Goal: Task Accomplishment & Management: Complete application form

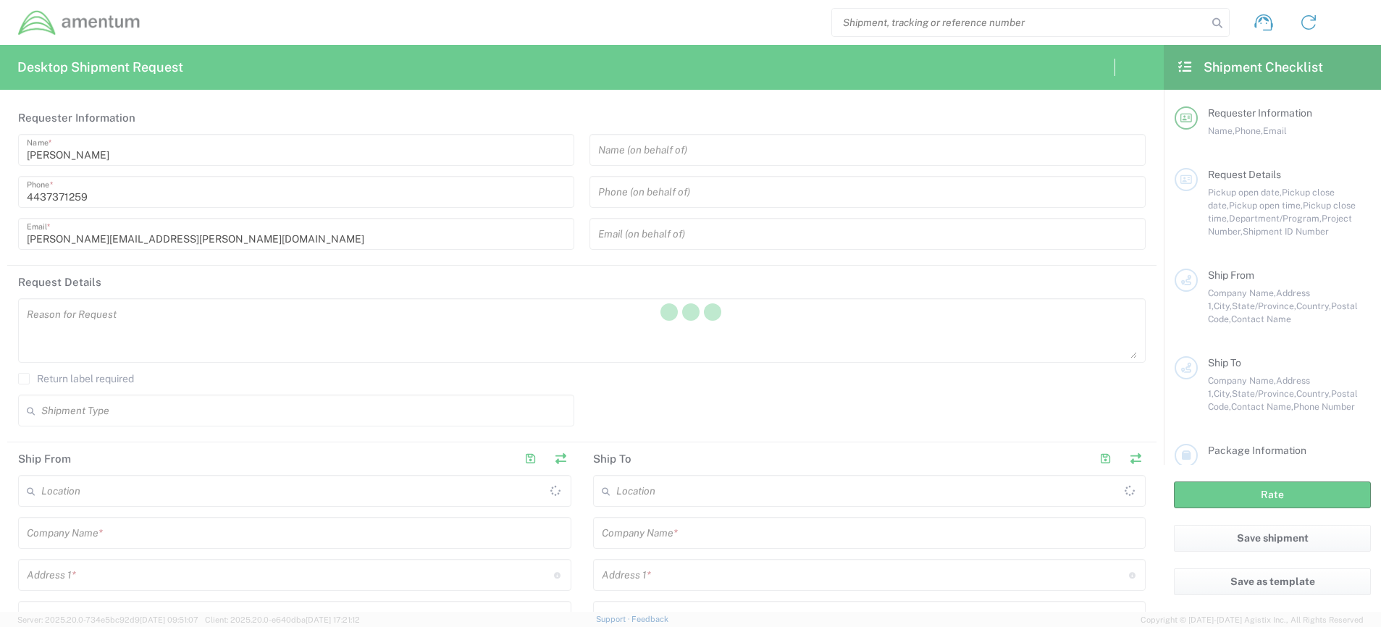
type input "[GEOGRAPHIC_DATA]"
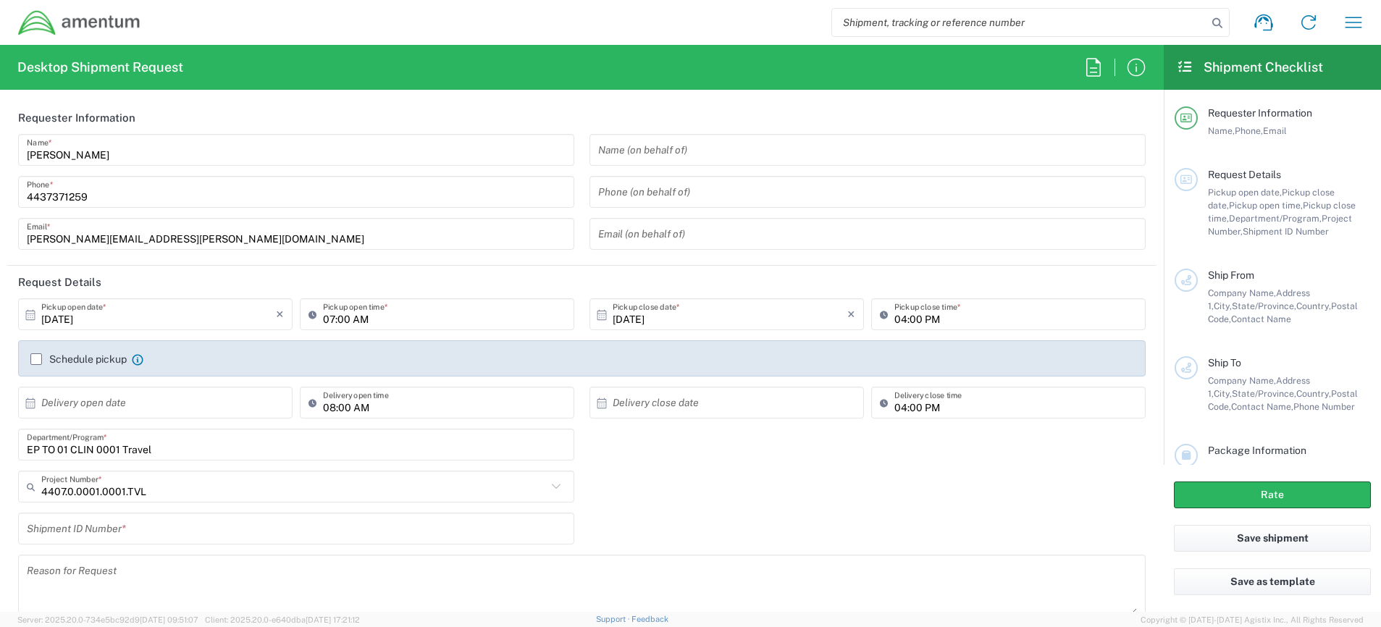
click at [222, 455] on input "EP TO 01 CLIN 0001 Travel" at bounding box center [296, 444] width 539 height 25
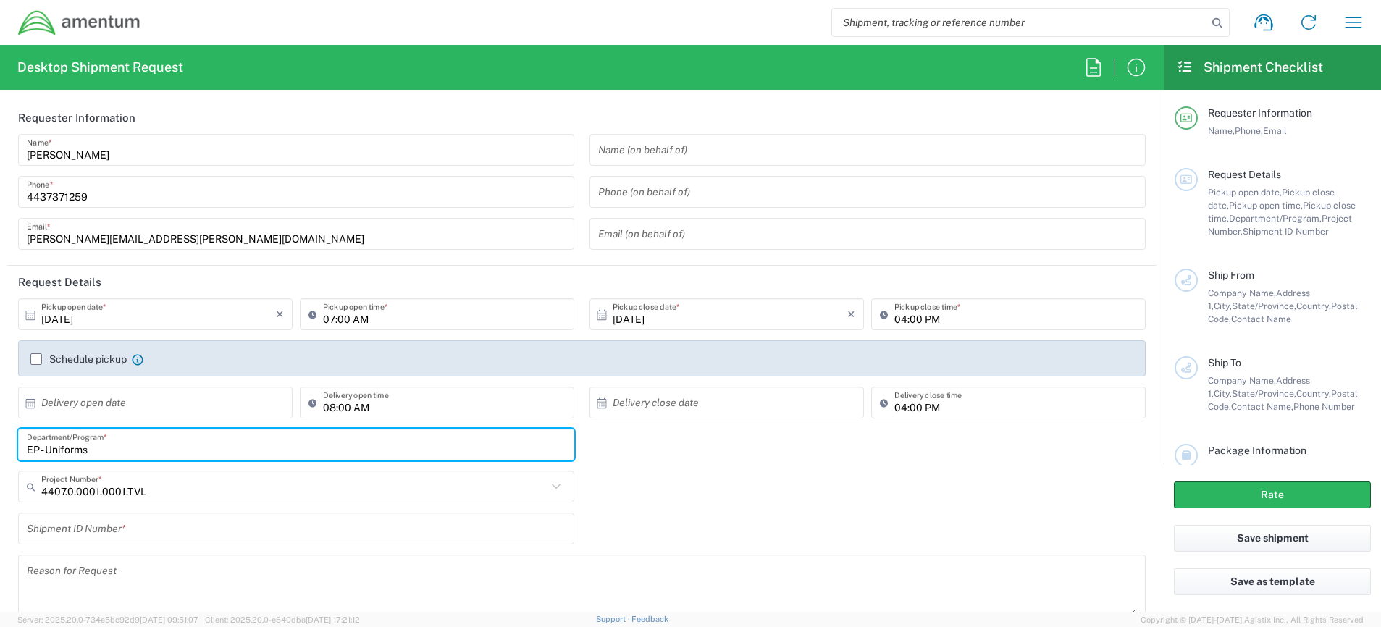
type input "EP - Uniforms"
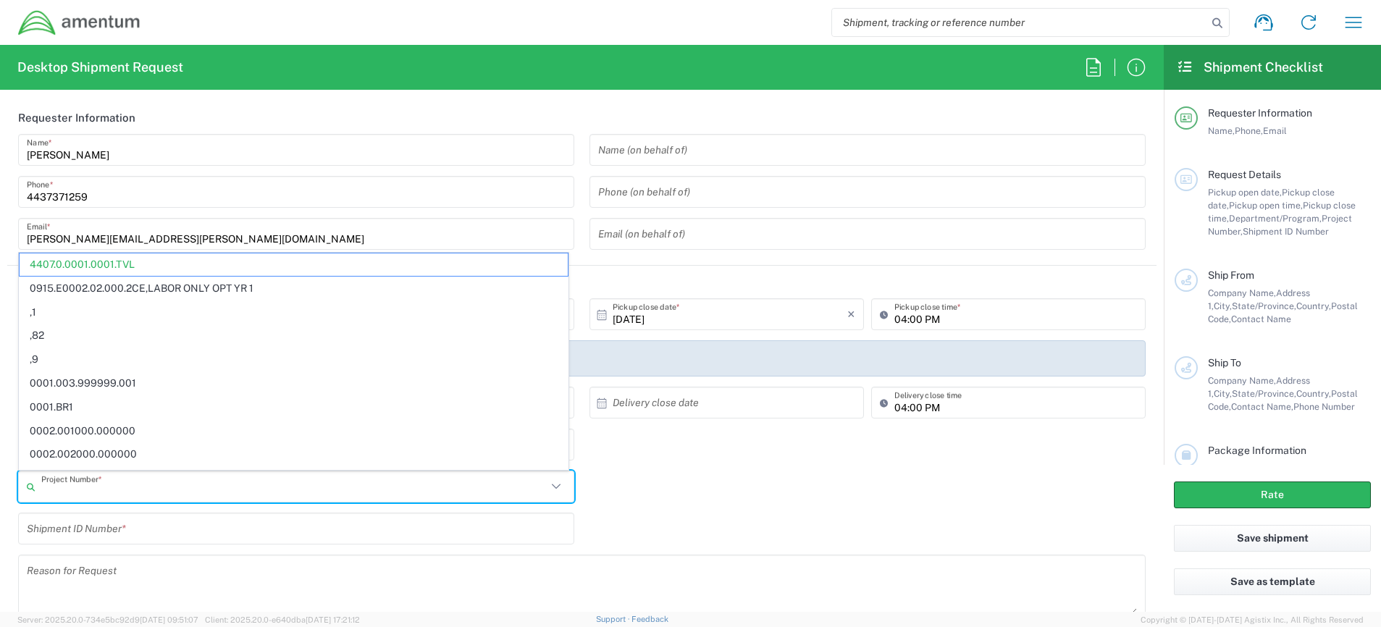
click at [211, 492] on input "text" at bounding box center [293, 486] width 505 height 25
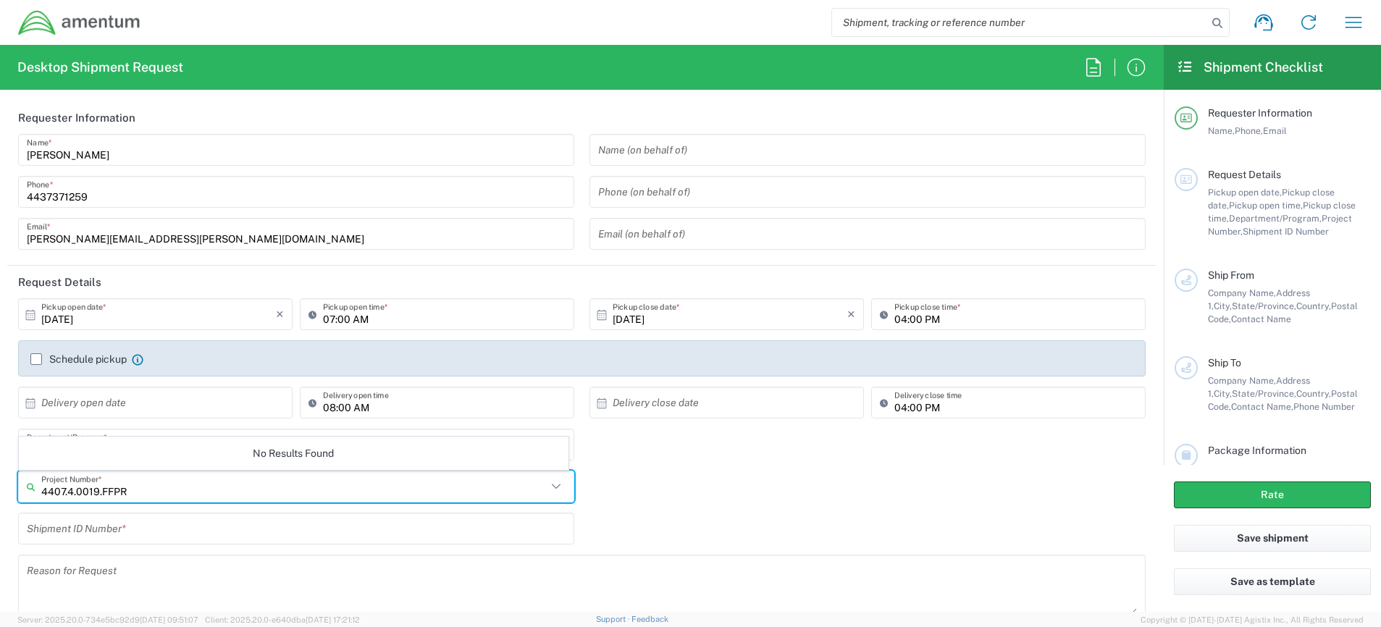
click at [211, 492] on input "4407.4.0019.FFPR" at bounding box center [293, 486] width 505 height 25
click at [549, 489] on icon at bounding box center [556, 486] width 19 height 19
click at [219, 488] on input "4407.4.0019.FFPR.ODC.UNFM.0000" at bounding box center [293, 486] width 505 height 25
type input "4407.4.0019.FFPR.ODC.UNFM.0000"
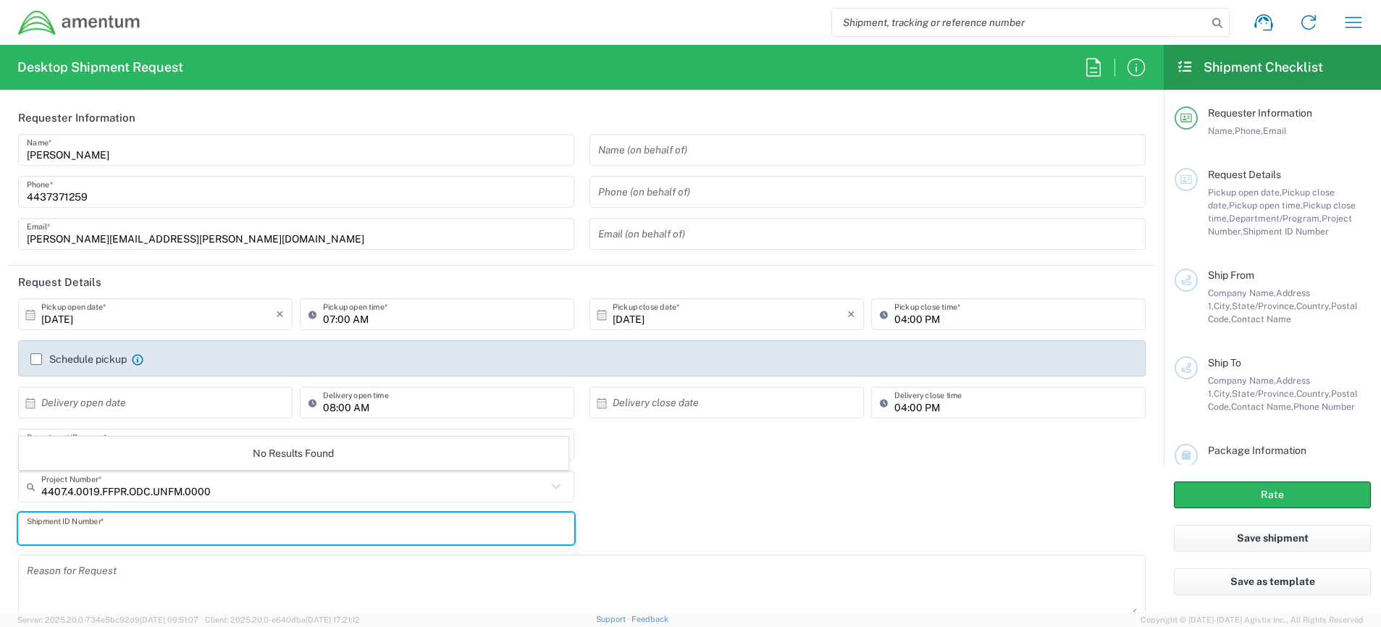
click at [203, 528] on input "text" at bounding box center [296, 528] width 539 height 25
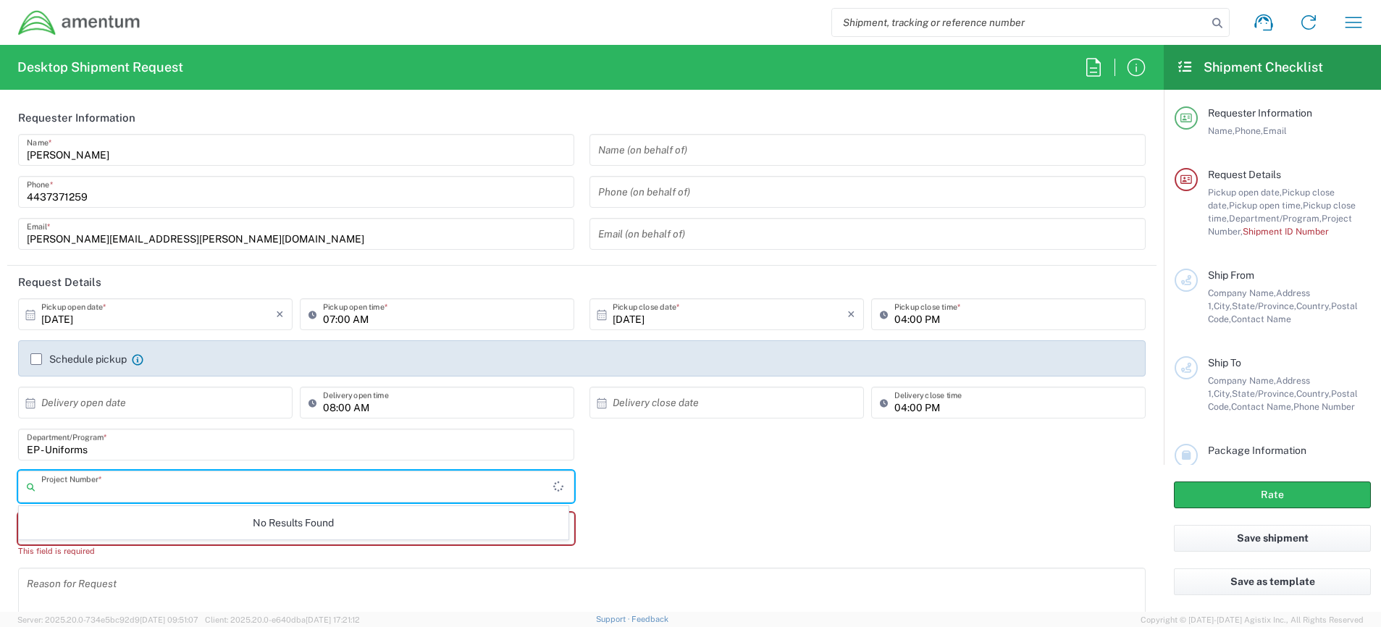
click at [155, 486] on input "text" at bounding box center [297, 486] width 512 height 25
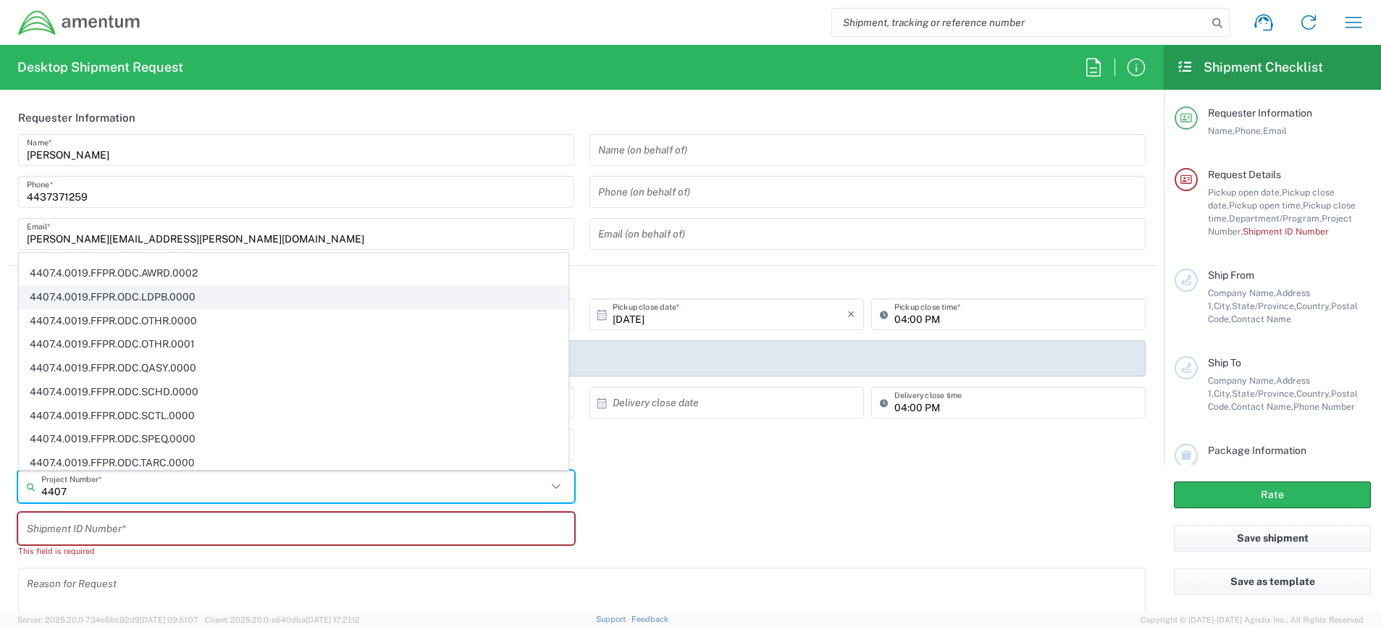
scroll to position [8441, 0]
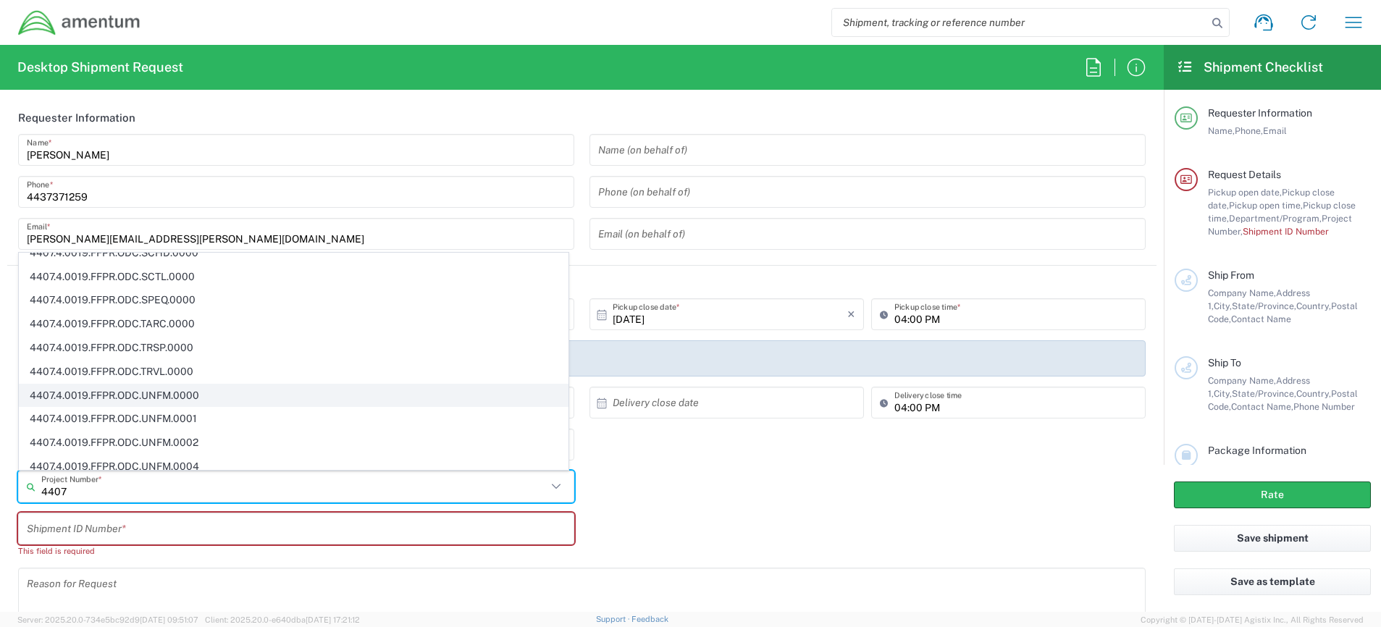
click at [193, 400] on span "4407.4.0019.FFPR.ODC.UNFM.0000" at bounding box center [294, 395] width 548 height 22
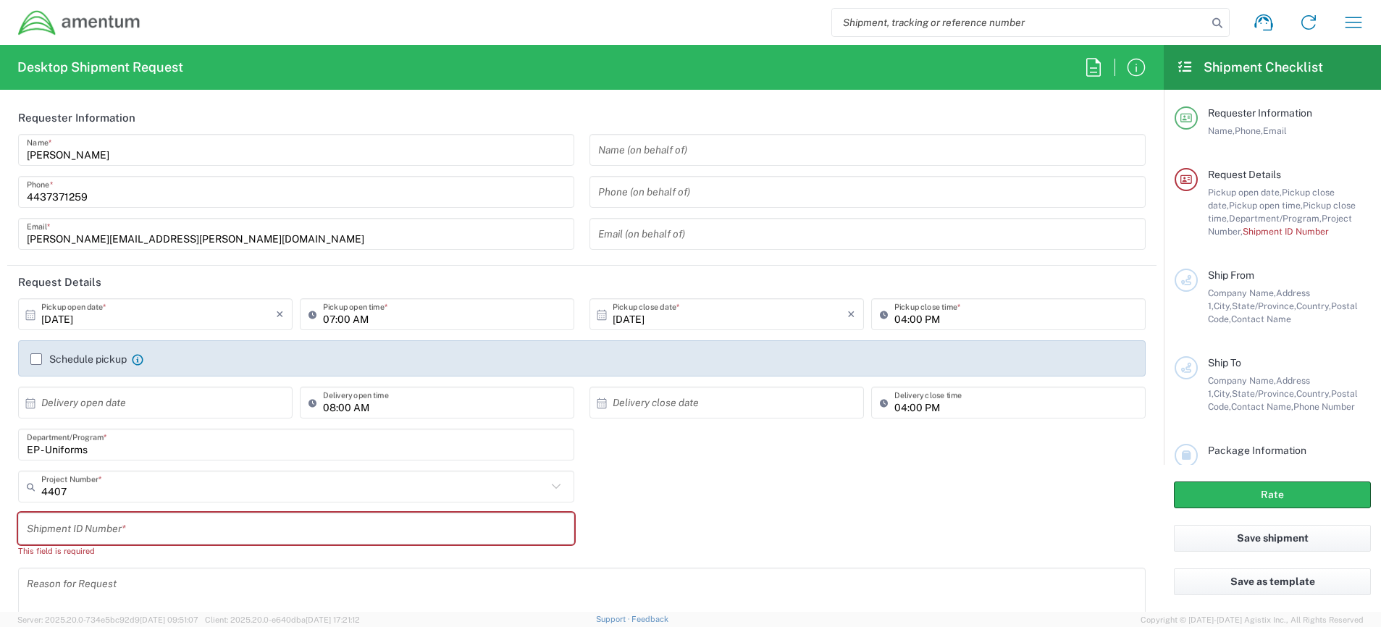
type input "4407.4.0019.FFPR.ODC.UNFM.0000"
click at [147, 523] on input "text" at bounding box center [296, 528] width 539 height 25
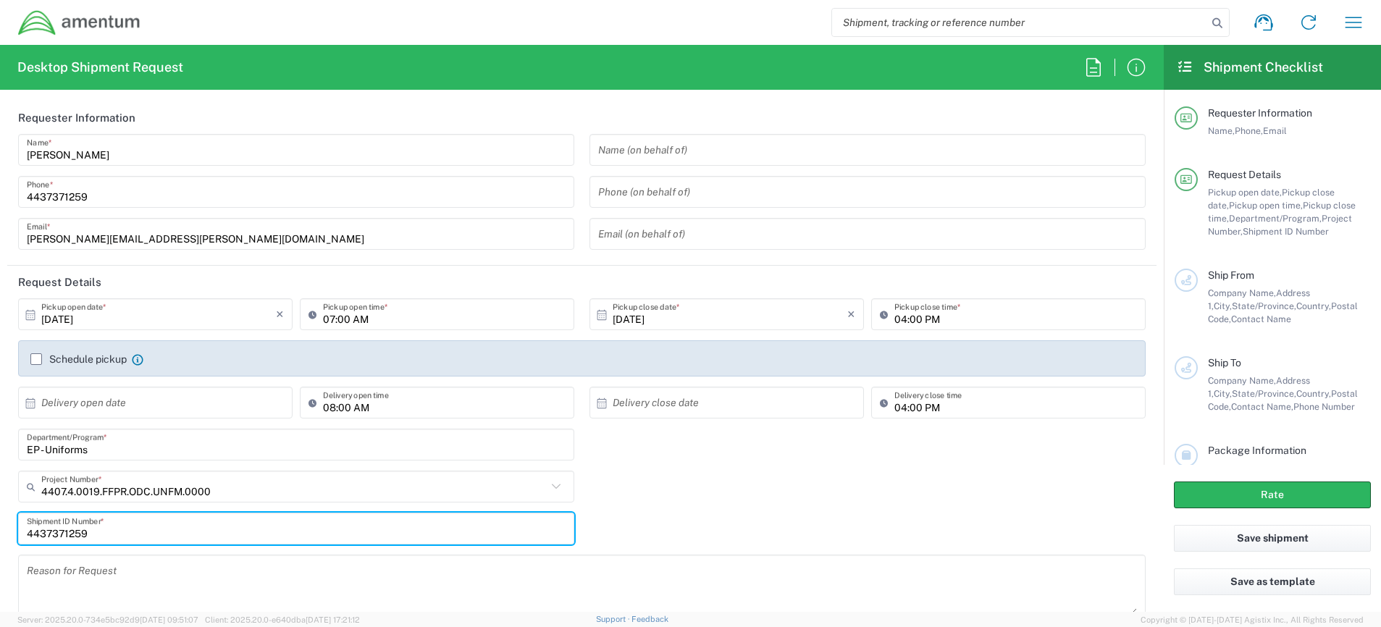
type input "4437371259"
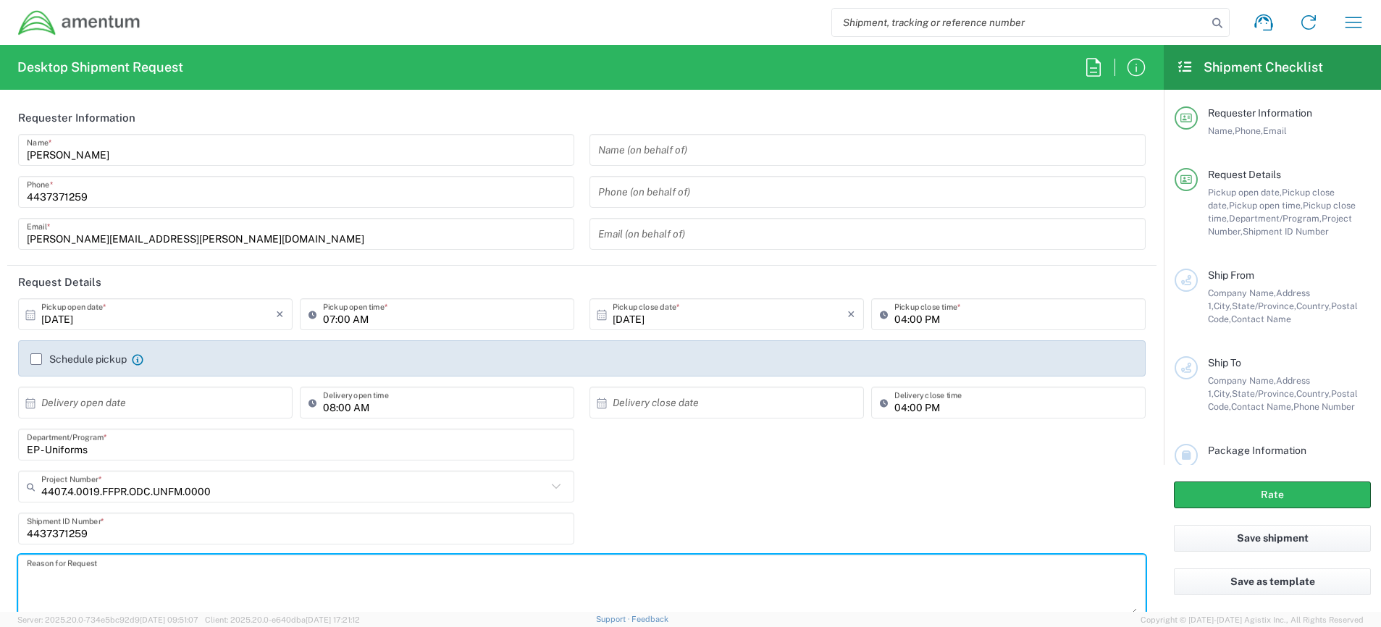
click at [165, 590] on textarea at bounding box center [582, 587] width 1110 height 56
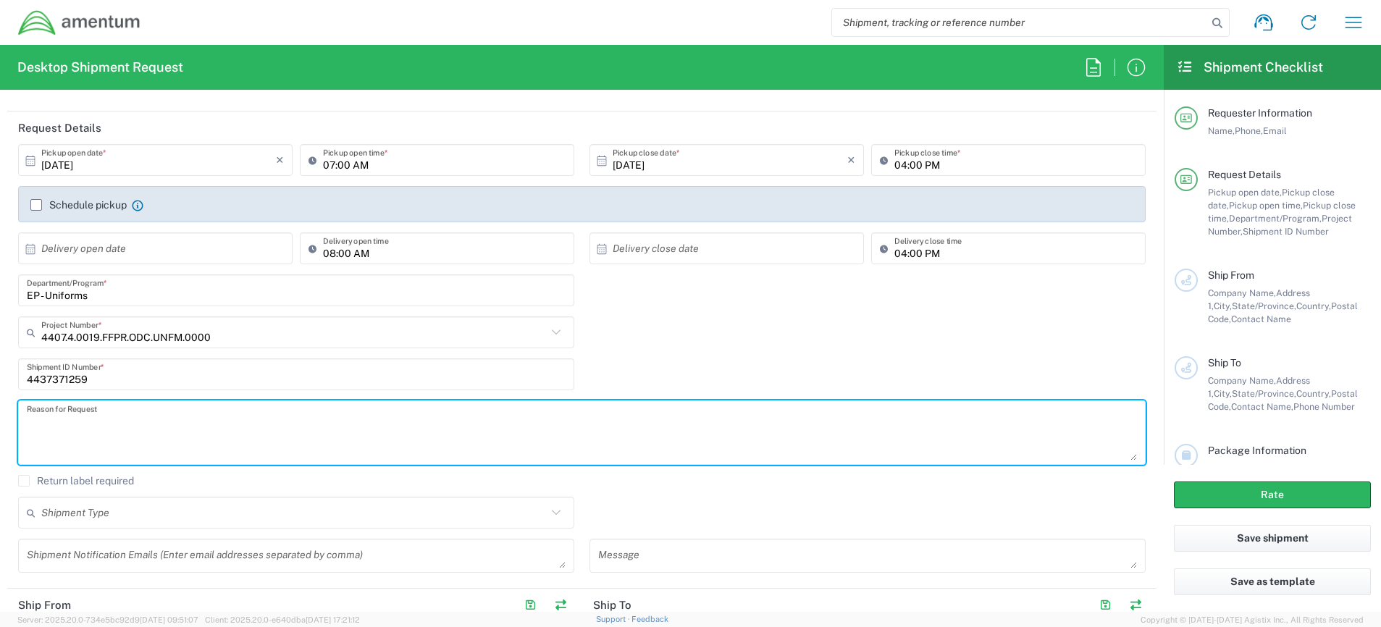
scroll to position [290, 0]
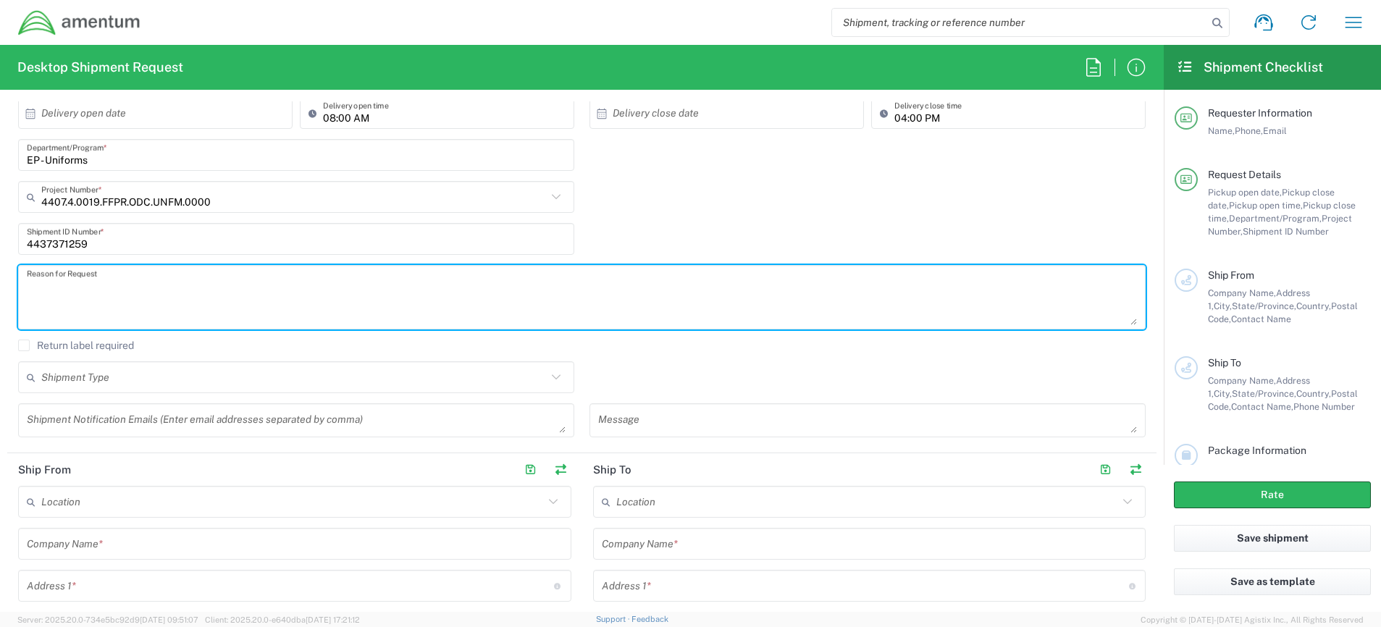
click at [121, 544] on input "text" at bounding box center [295, 543] width 536 height 25
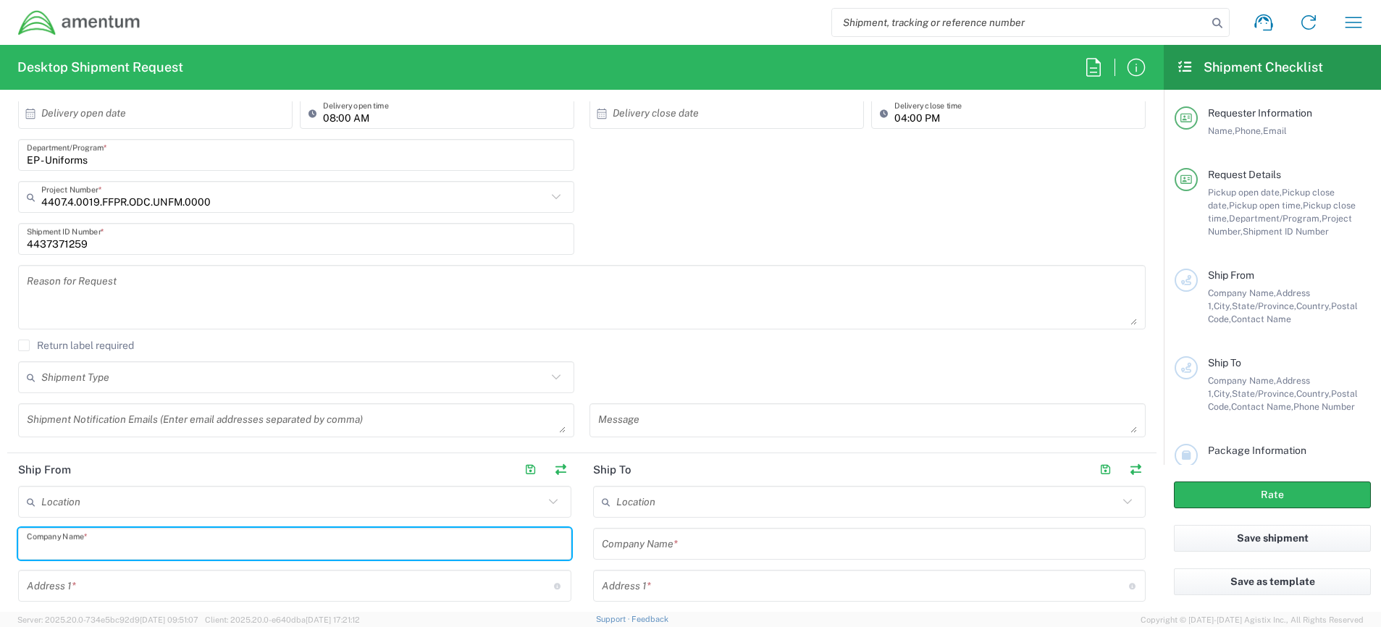
type input "Amentum"
type input "[PERSON_NAME][EMAIL_ADDRESS][PERSON_NAME][DOMAIN_NAME]"
type input "[STREET_ADDRESS]"
type input "Suite 400"
type input "[PERSON_NAME]"
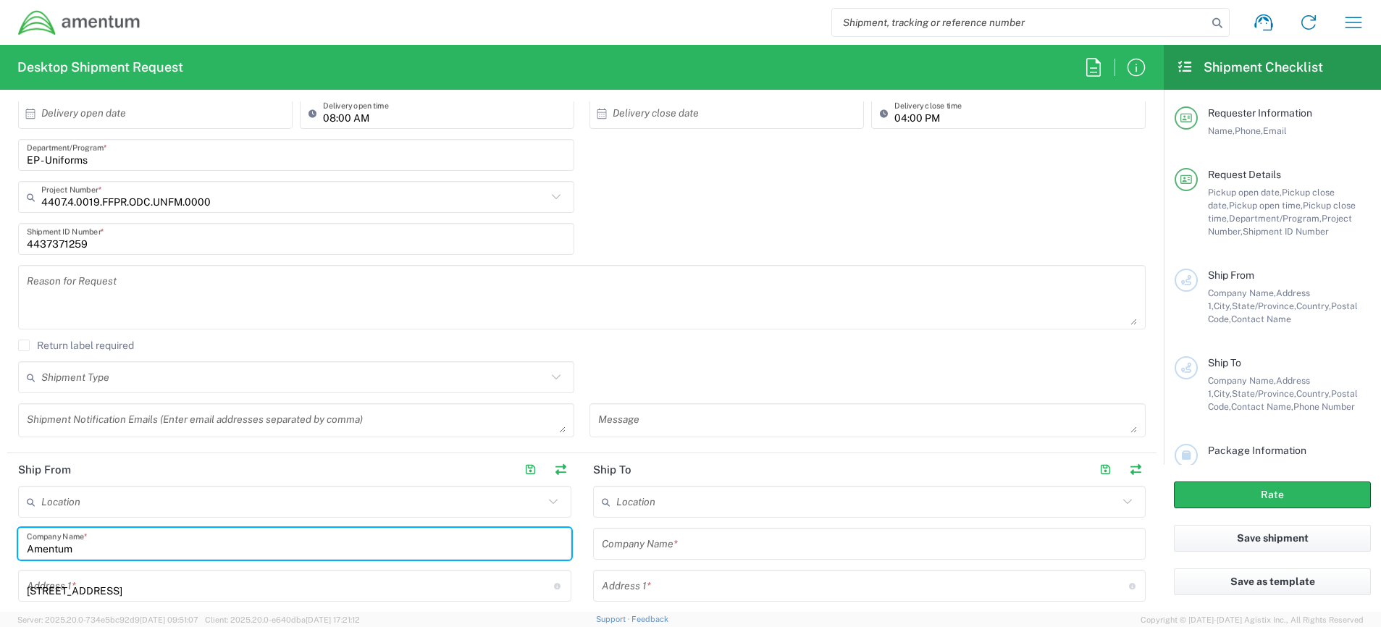
type input "MD"
type input "20701"
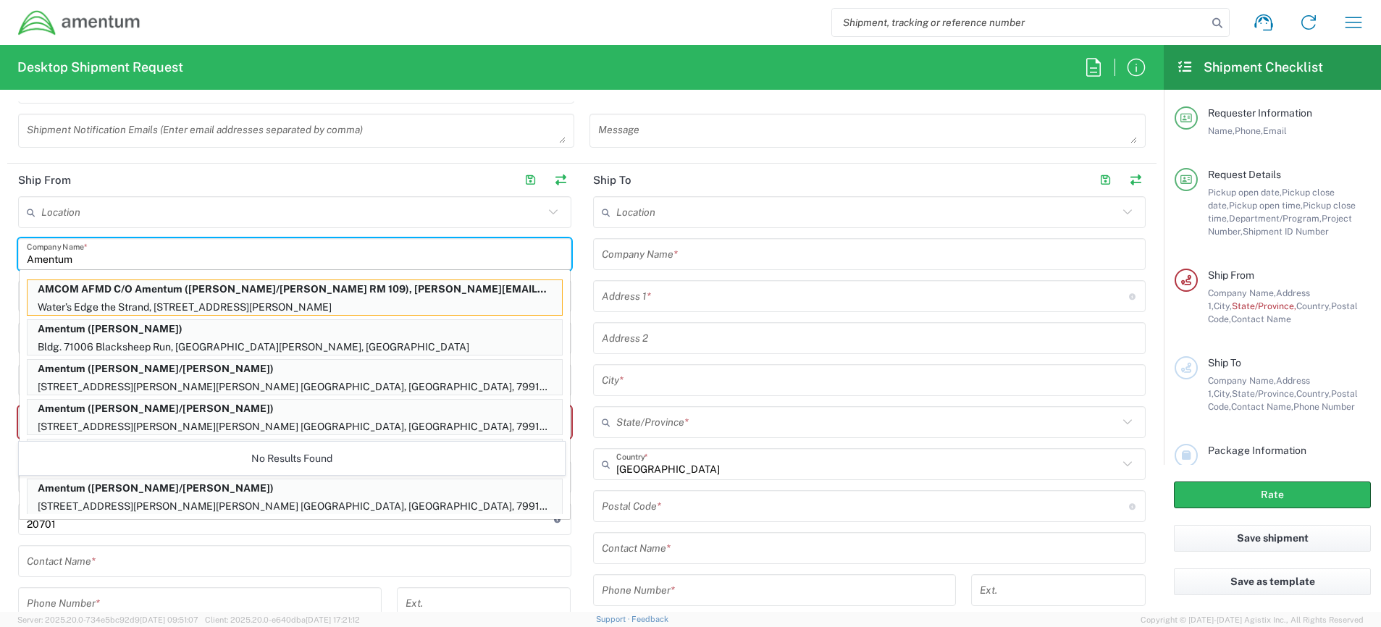
click at [116, 560] on input "text" at bounding box center [295, 561] width 536 height 25
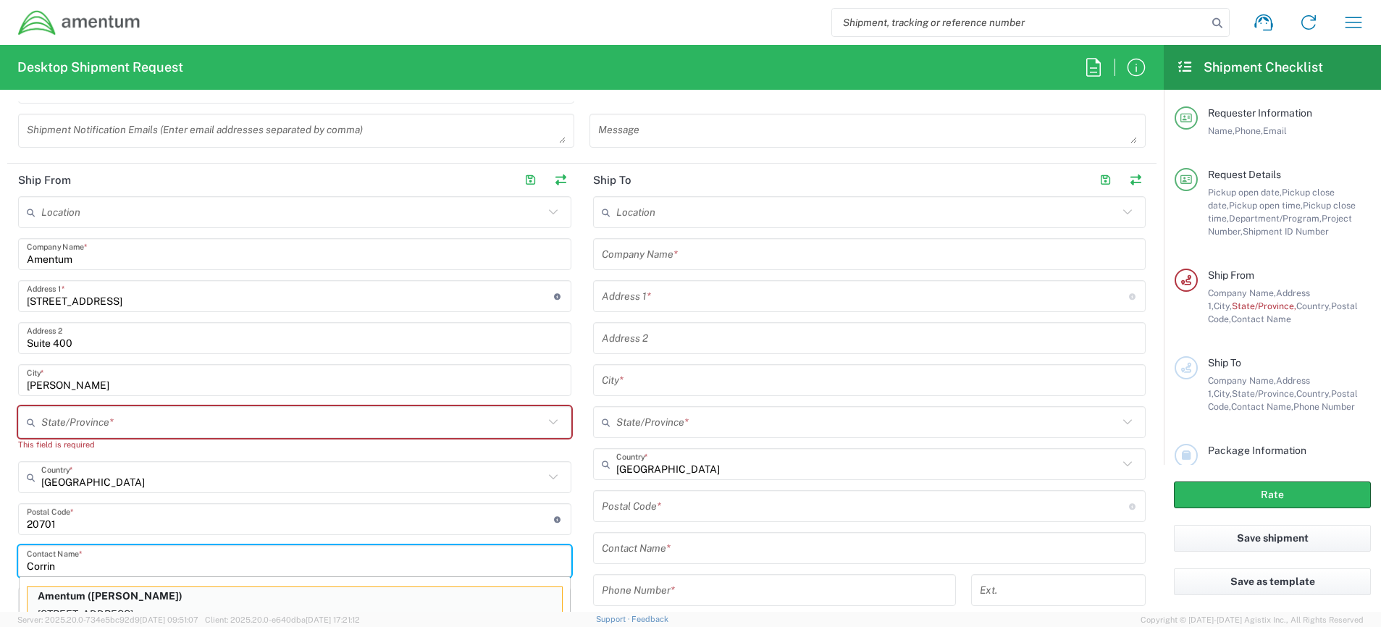
scroll to position [590, 0]
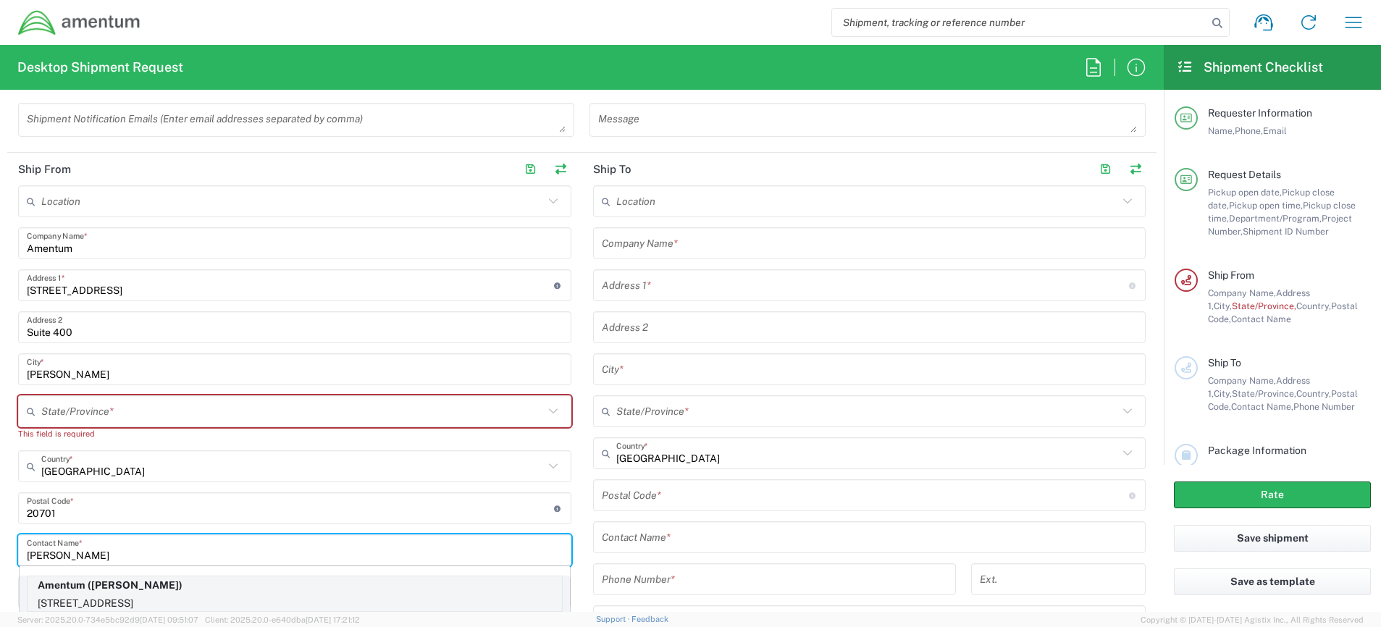
type input "[PERSON_NAME]"
click at [127, 587] on p "Amentum ([PERSON_NAME])" at bounding box center [295, 585] width 534 height 18
type input "[GEOGRAPHIC_DATA]"
type input "[US_STATE]"
type input "[PERSON_NAME]"
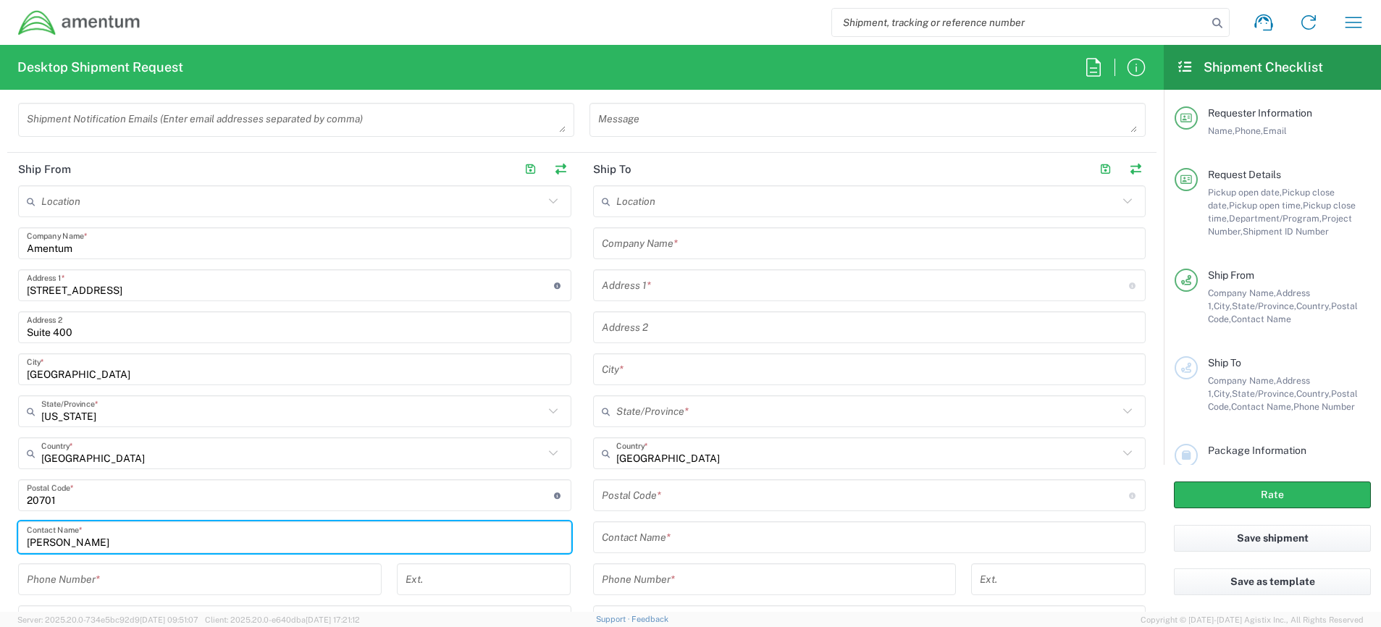
click at [126, 583] on input "tel" at bounding box center [200, 579] width 346 height 25
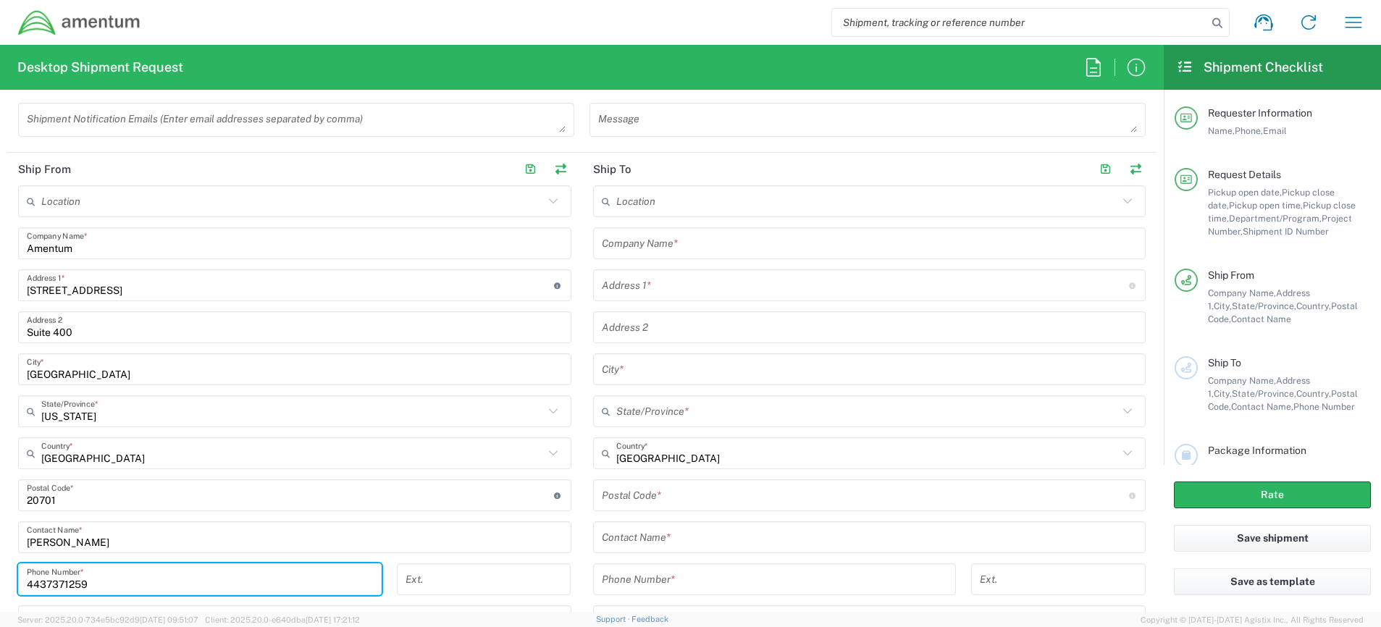
type input "4437371259"
click at [573, 554] on main "Location [PHONE_NUMBER] [PHONE_NUMBER] [PHONE_NUMBER] [PHONE_NUMBER] [PHONE_NUM…" at bounding box center [294, 448] width 575 height 527
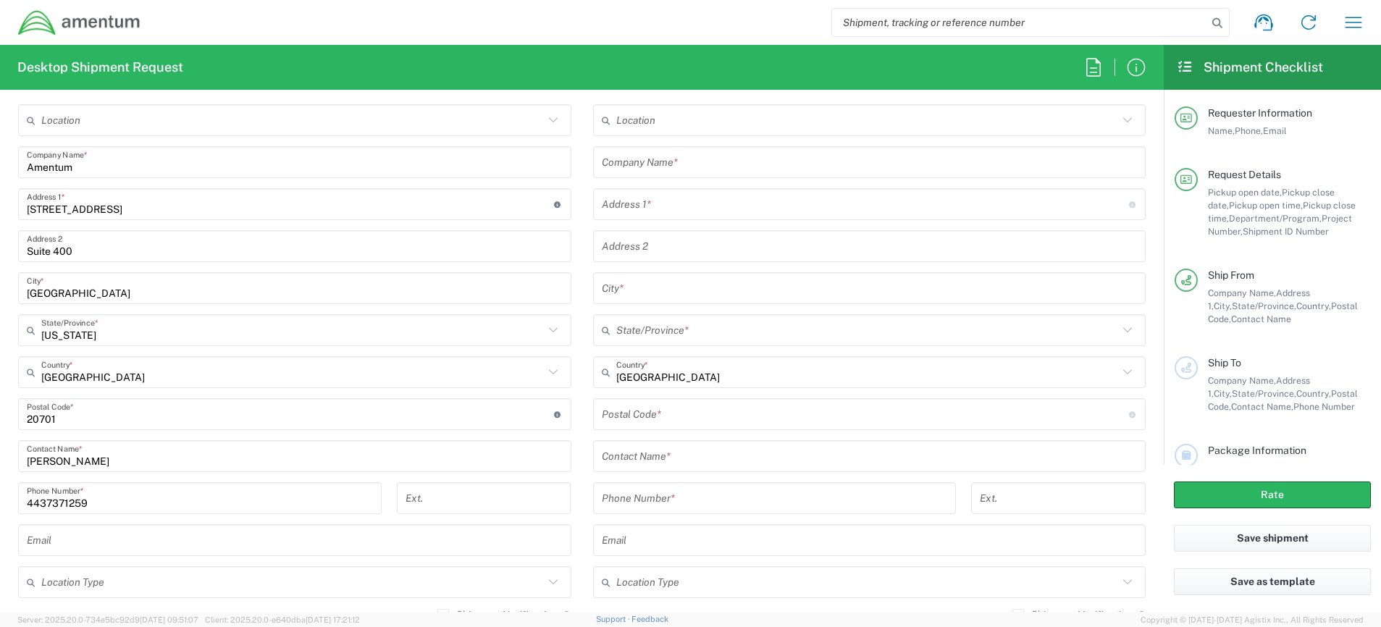
scroll to position [518, 0]
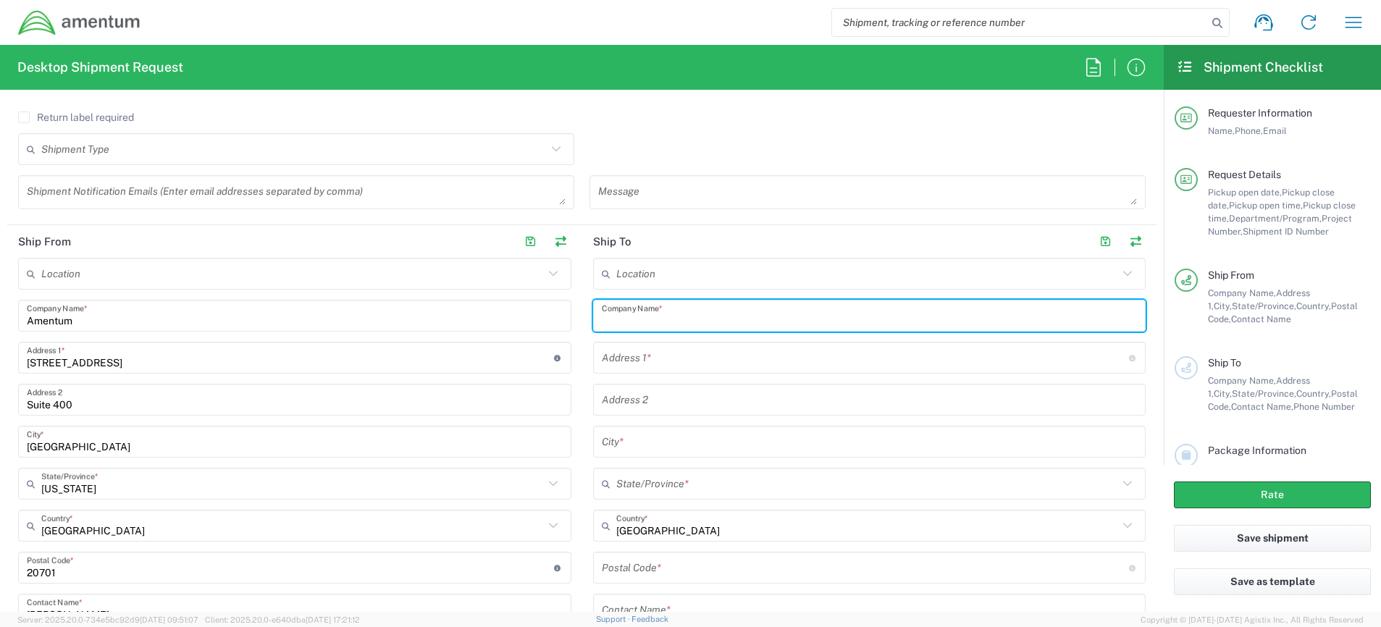
click at [686, 319] on input "text" at bounding box center [870, 315] width 536 height 25
type input "[PERSON_NAME]"
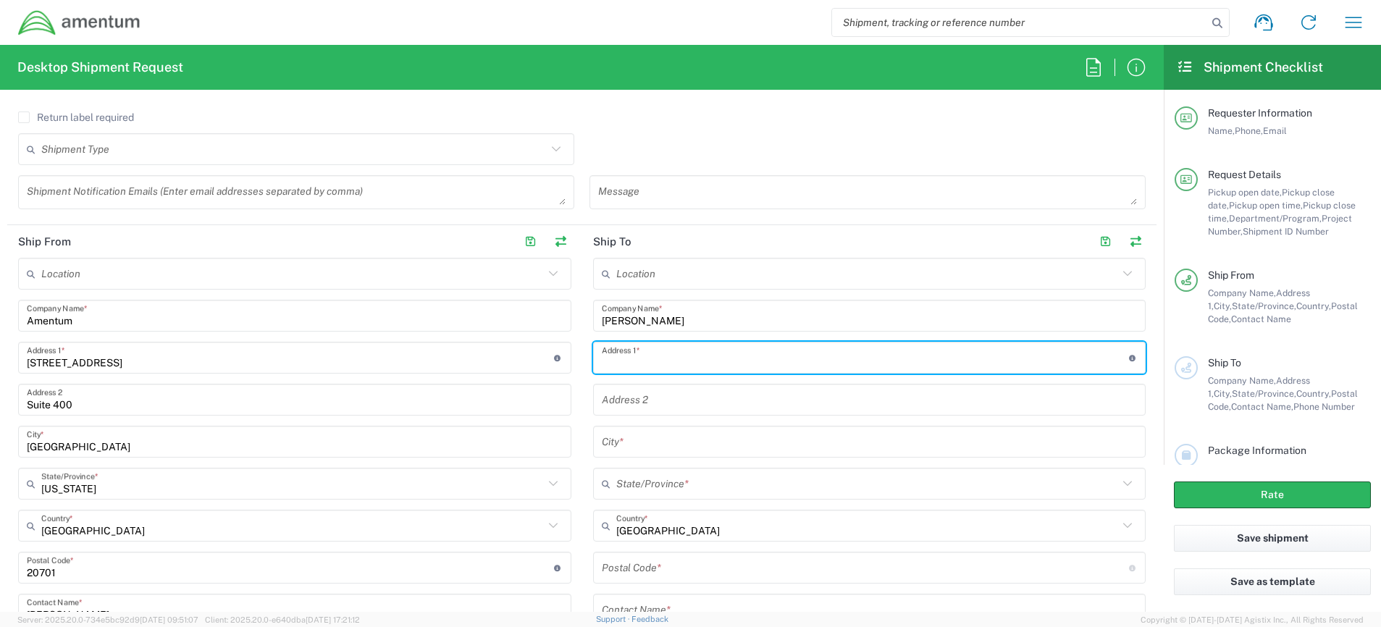
click at [683, 356] on input "text" at bounding box center [865, 357] width 527 height 25
type input "[STREET_ADDRESS]"
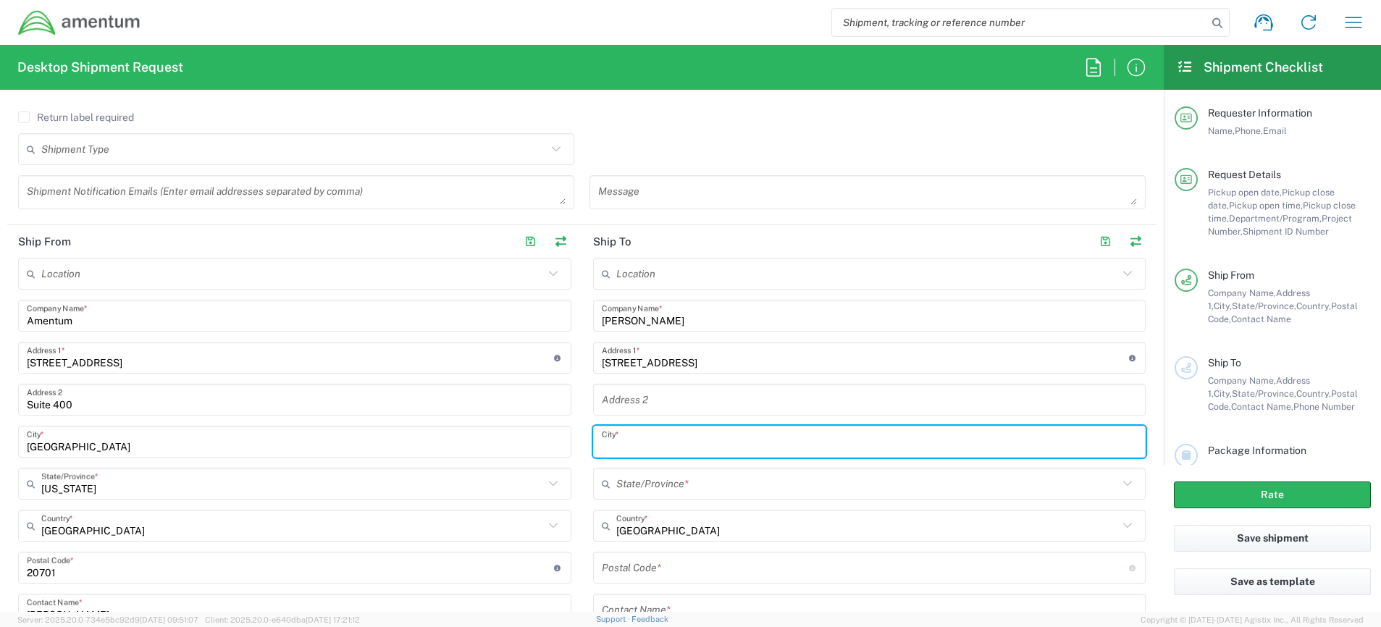
click at [673, 445] on input "text" at bounding box center [870, 441] width 536 height 25
type input "Riverton"
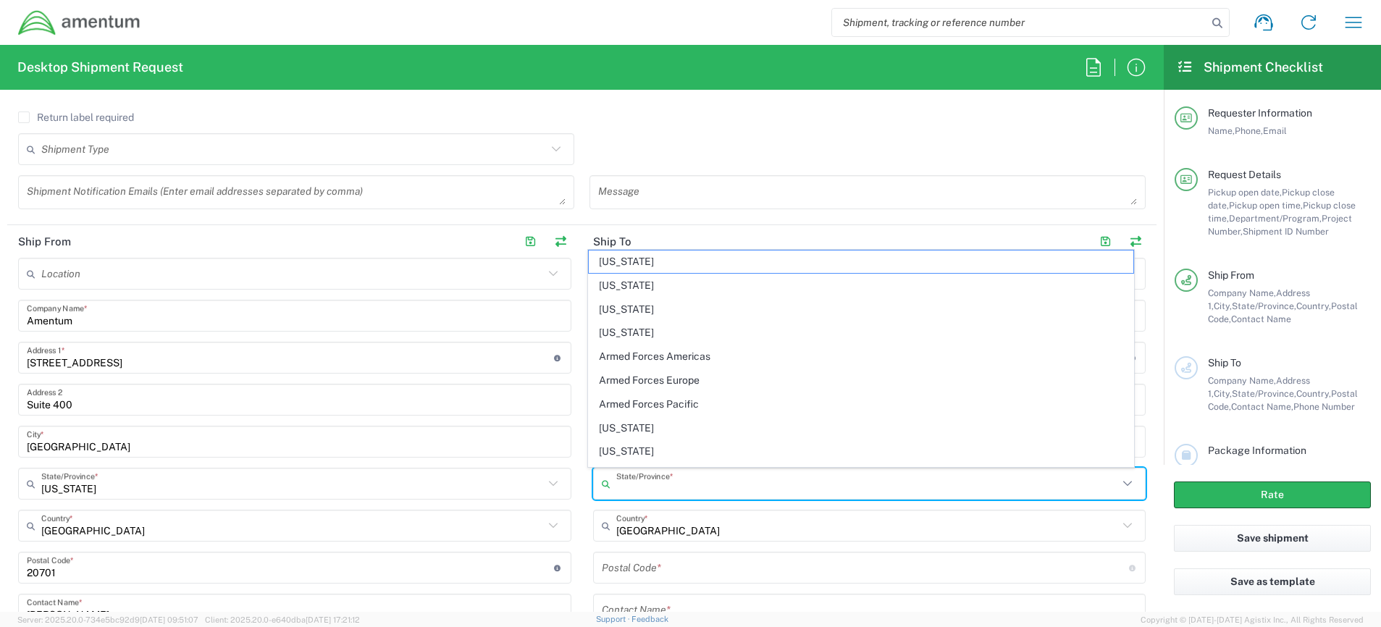
click at [671, 483] on input "text" at bounding box center [867, 483] width 502 height 25
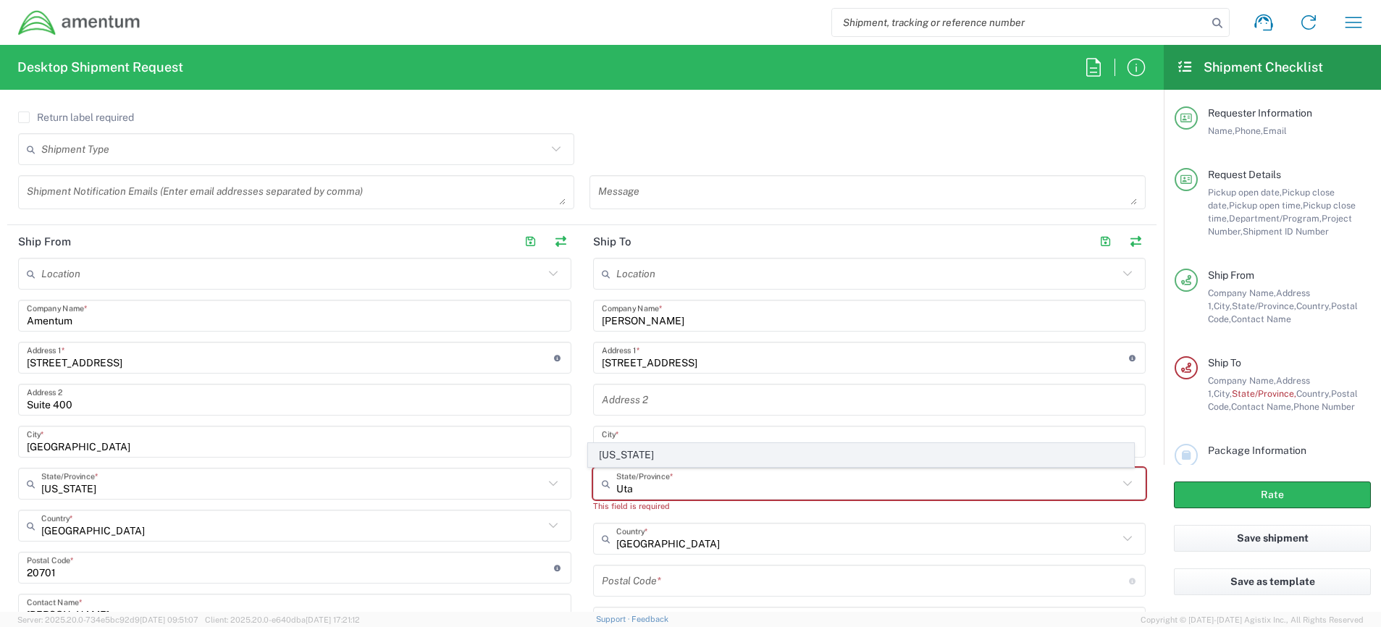
click at [632, 461] on span "[US_STATE]" at bounding box center [861, 455] width 544 height 22
type input "[US_STATE]"
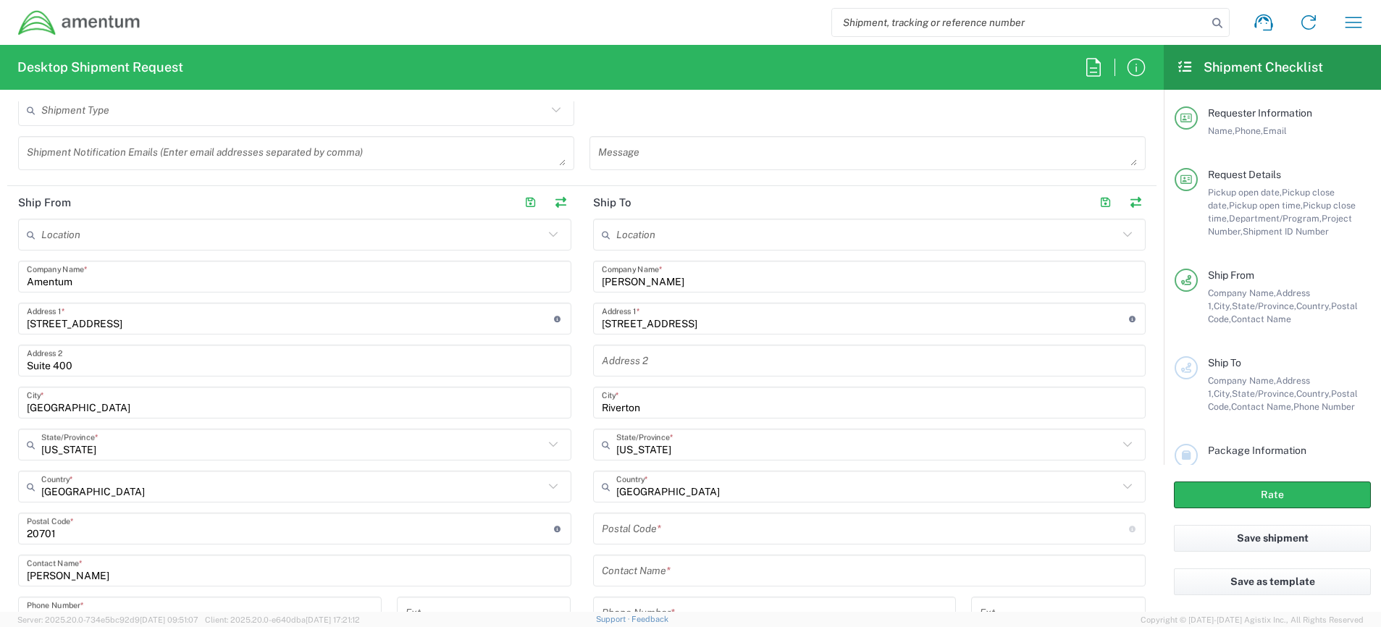
scroll to position [590, 0]
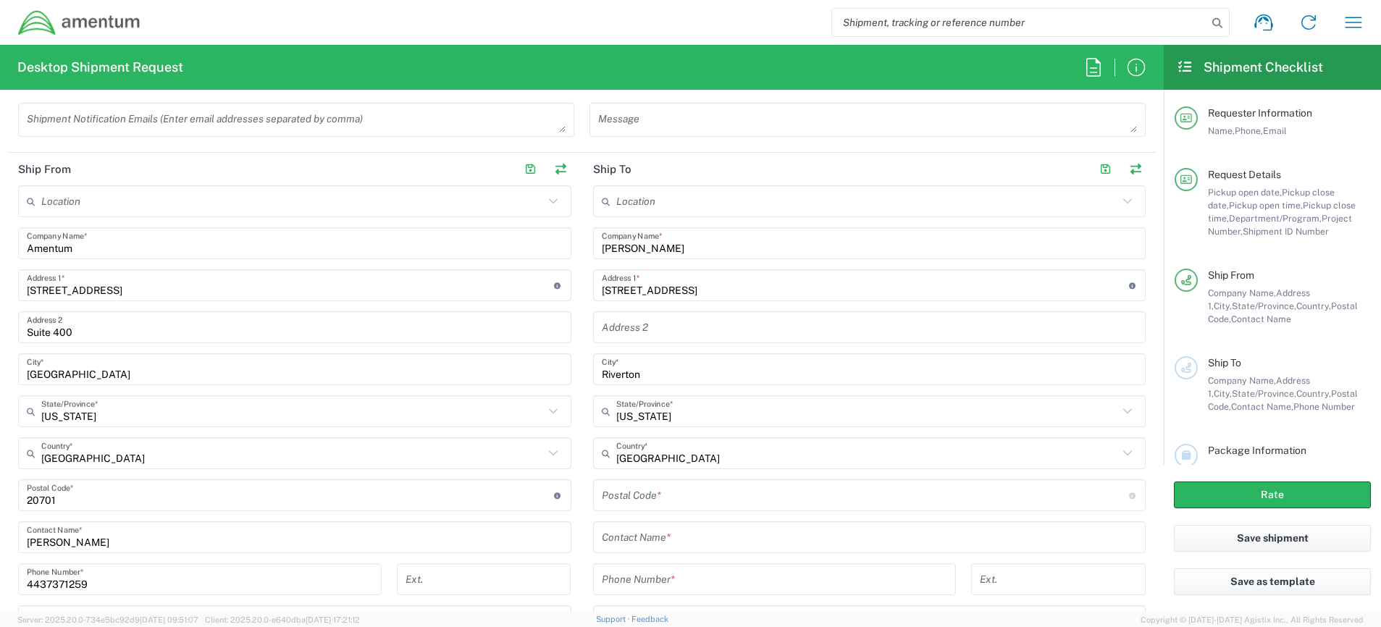
click at [678, 501] on input "undefined" at bounding box center [865, 495] width 527 height 25
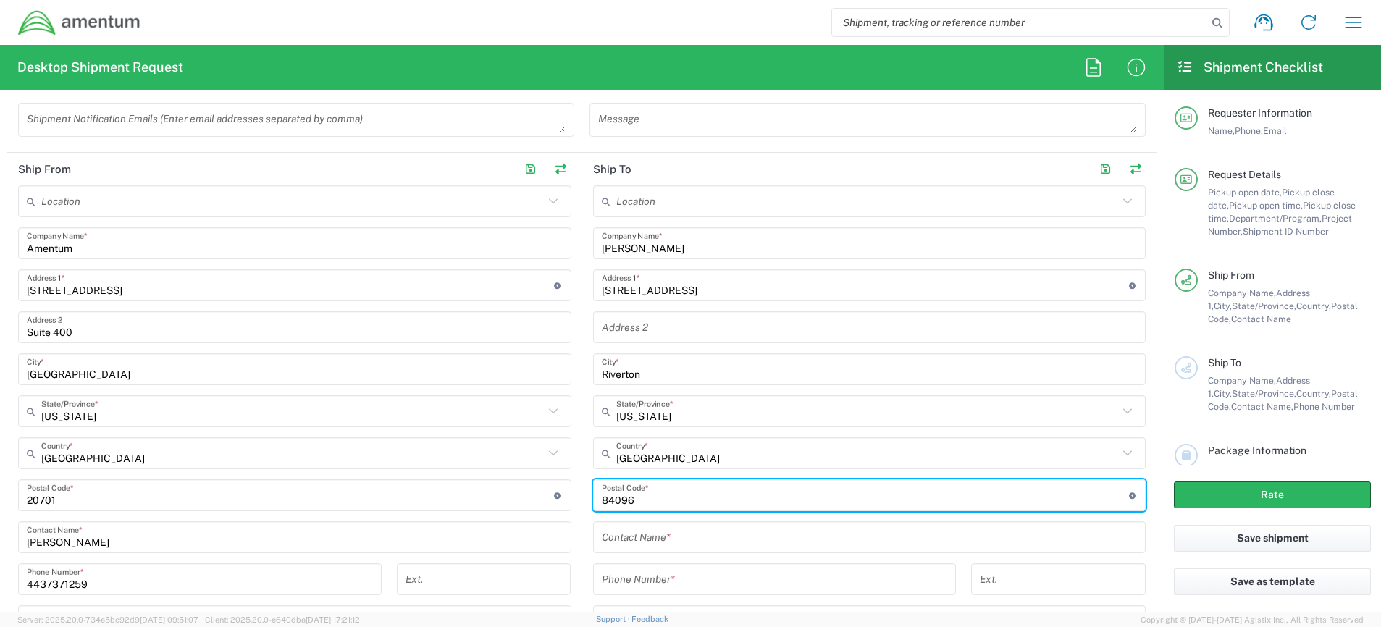
type input "84096"
click at [676, 537] on input "text" at bounding box center [870, 537] width 536 height 25
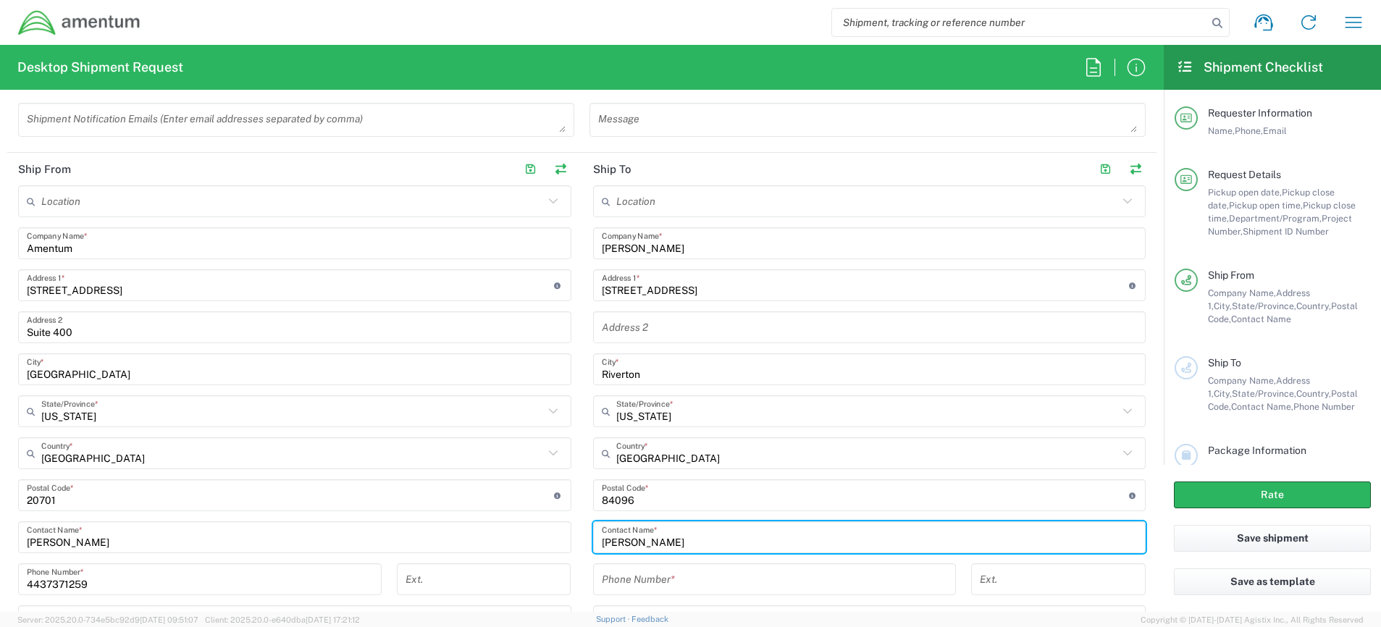
type input "[PERSON_NAME]"
click at [678, 581] on input "tel" at bounding box center [775, 579] width 346 height 25
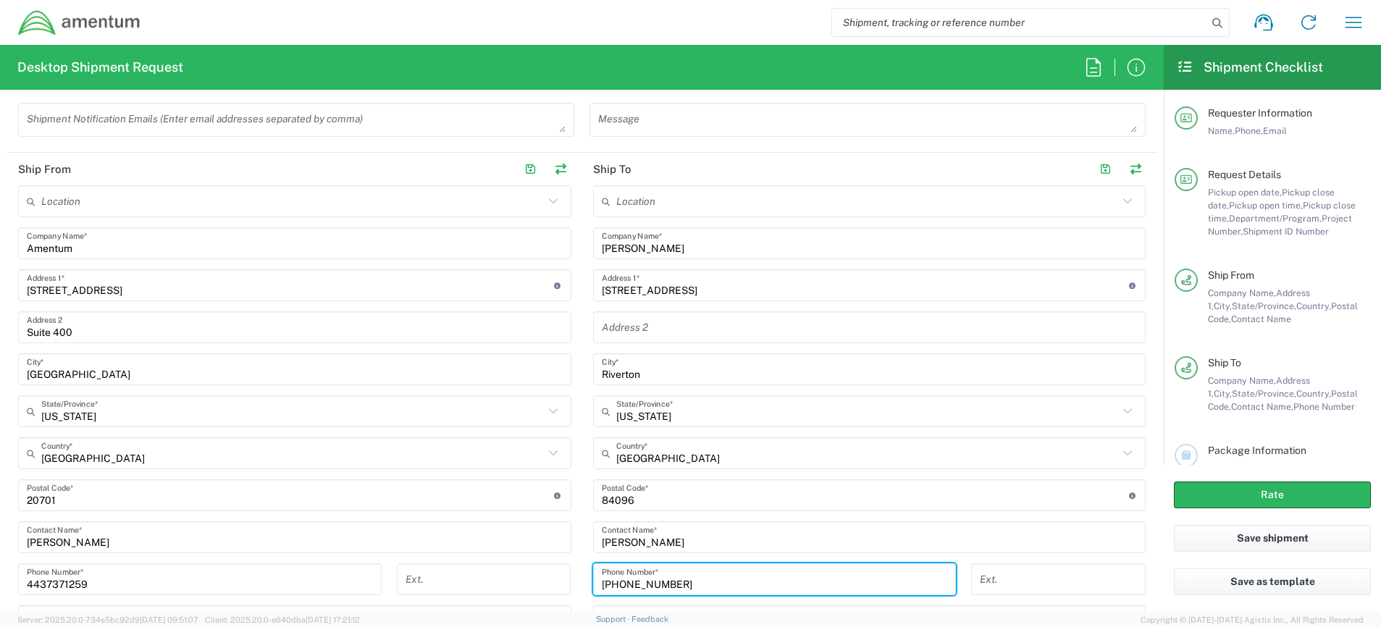
type input "[PHONE_NUMBER]"
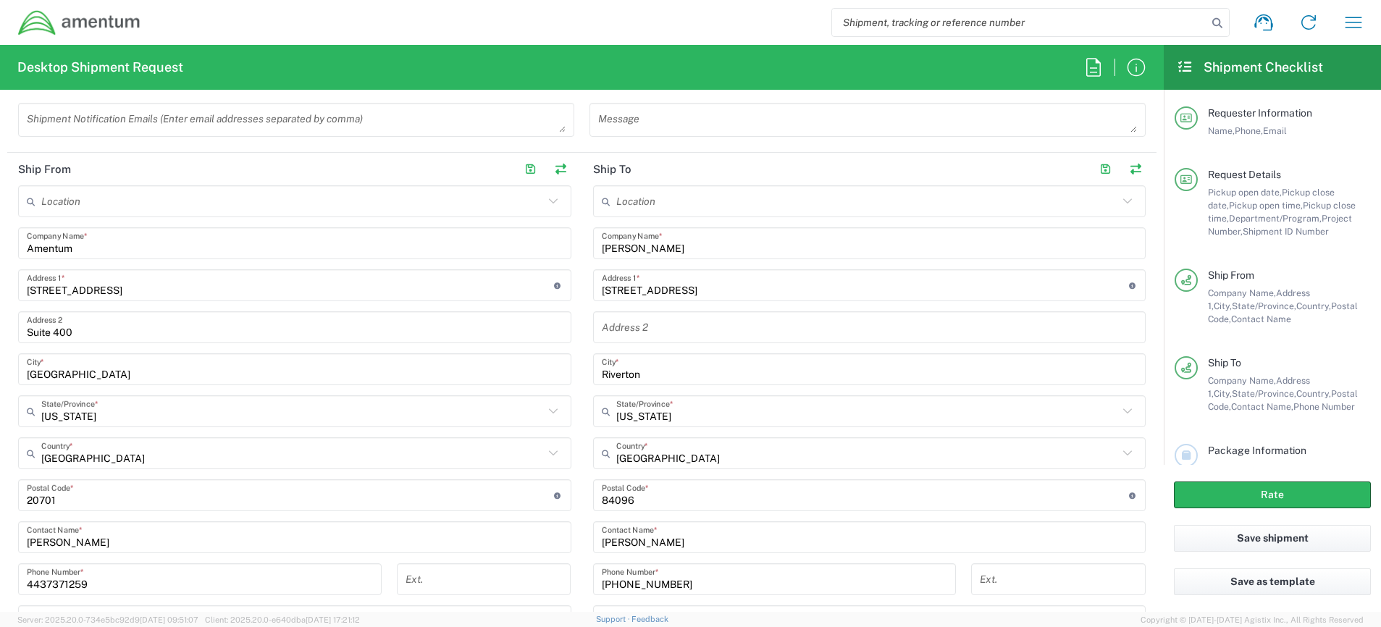
click at [1140, 548] on main "Location [PHONE_NUMBER] [PHONE_NUMBER] [PHONE_NUMBER] [PHONE_NUMBER] [PHONE_NUM…" at bounding box center [869, 448] width 575 height 527
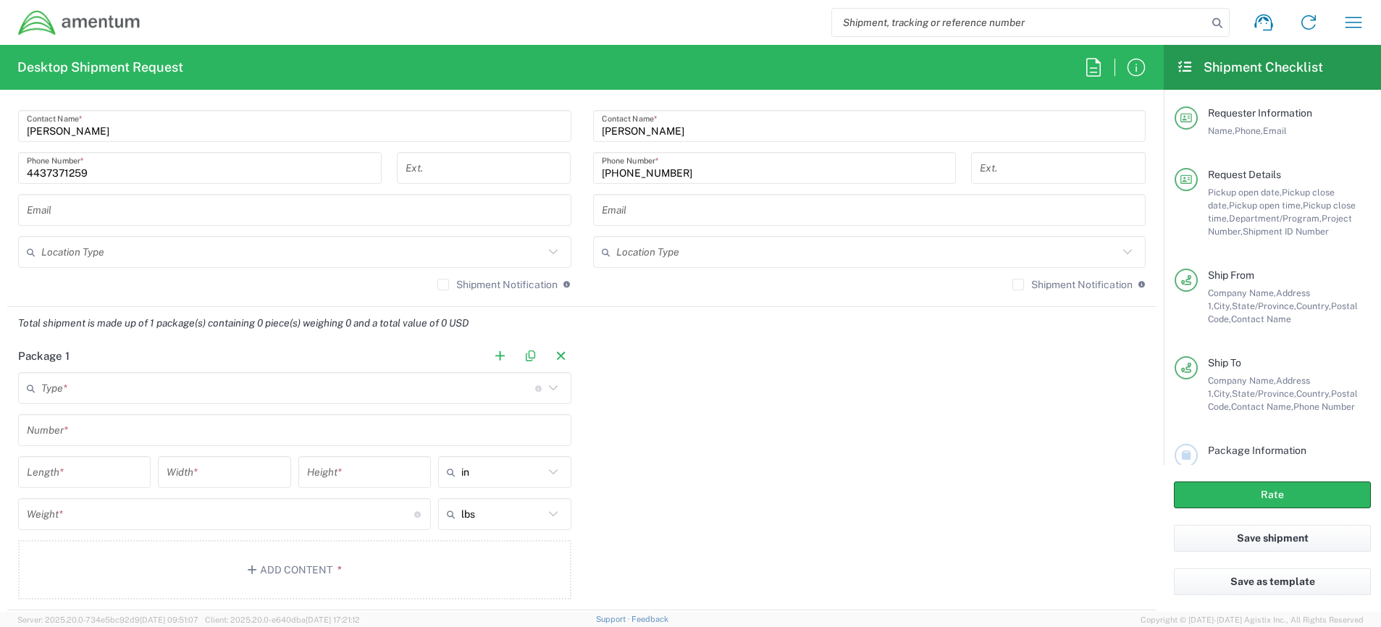
scroll to position [1024, 0]
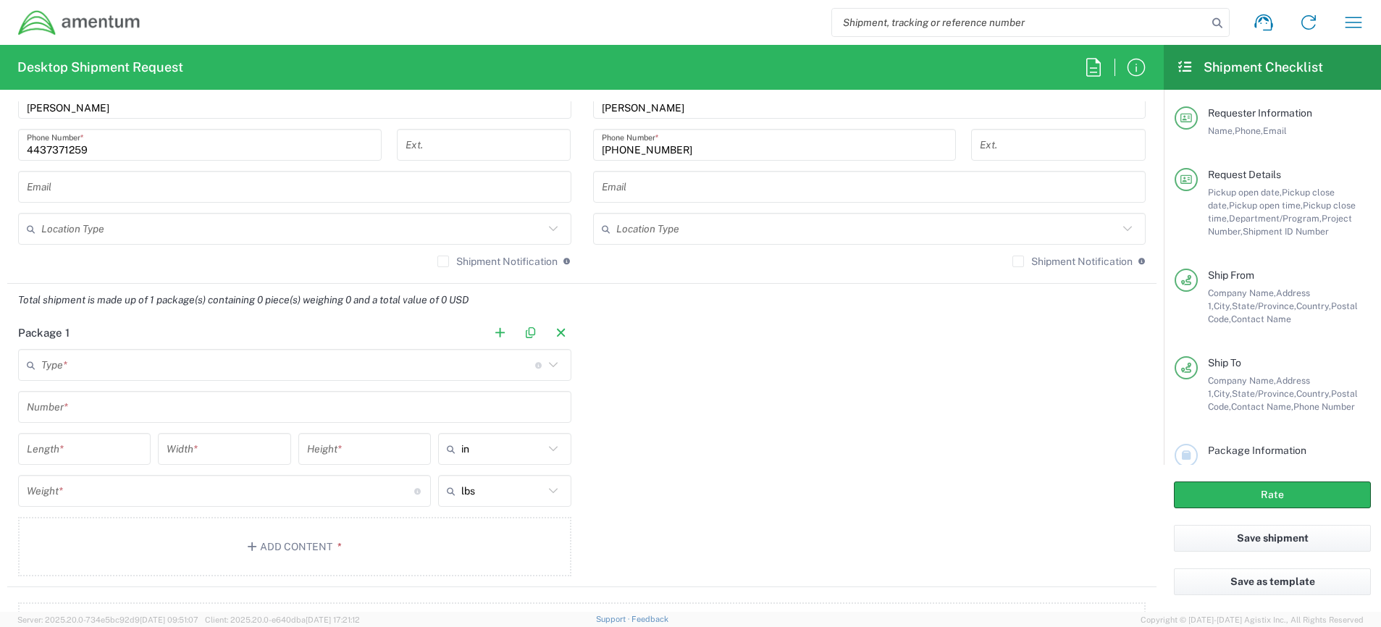
click at [552, 363] on icon at bounding box center [553, 364] width 19 height 19
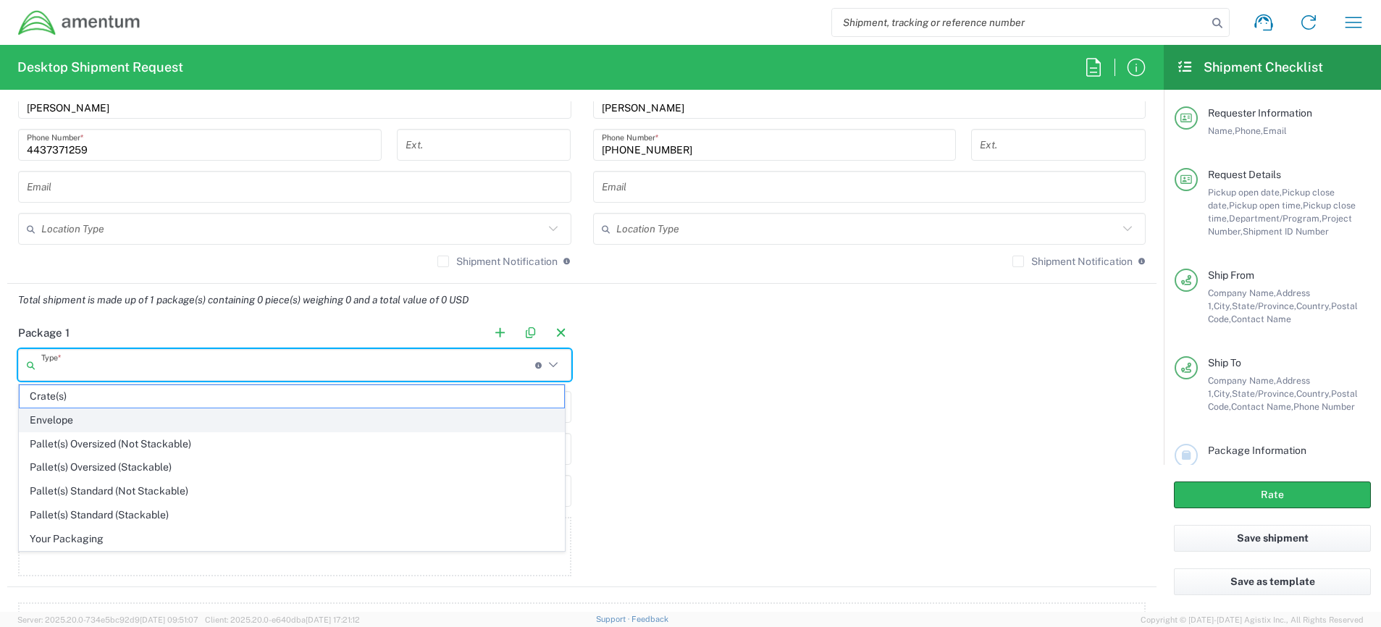
click at [361, 420] on span "Envelope" at bounding box center [292, 420] width 544 height 22
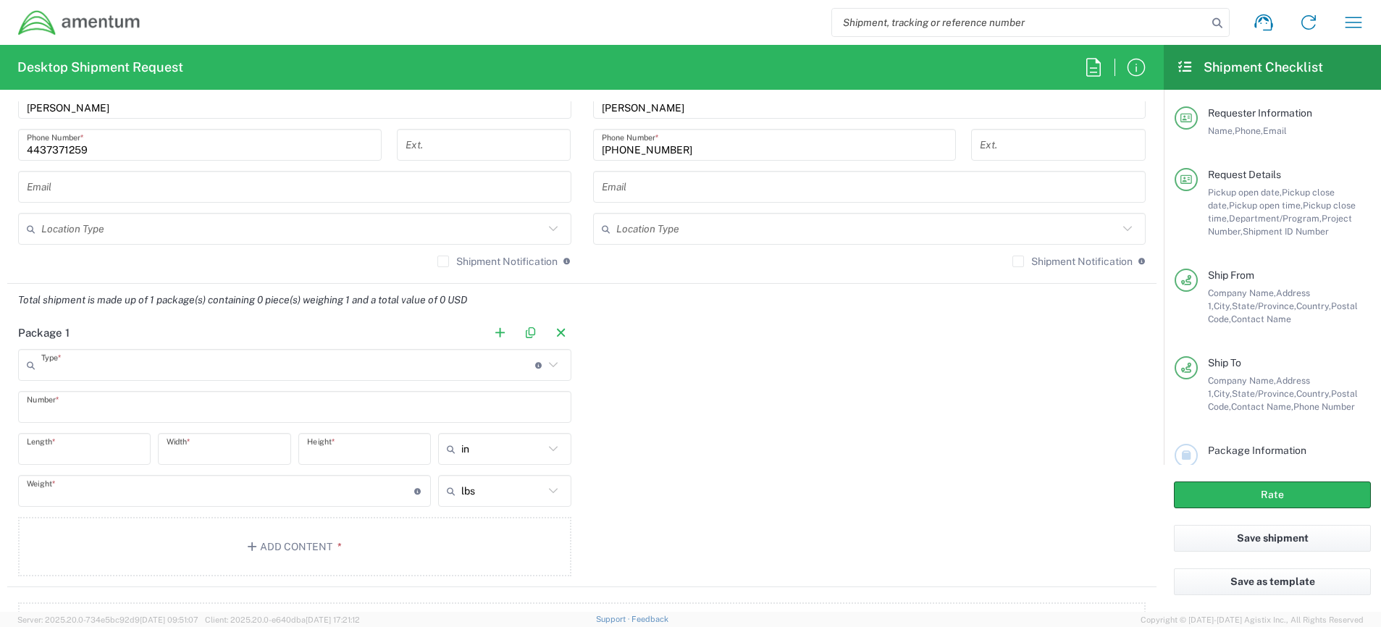
type input "Envelope"
type input "1"
type input "9.5"
type input "12.5"
type input "0.25"
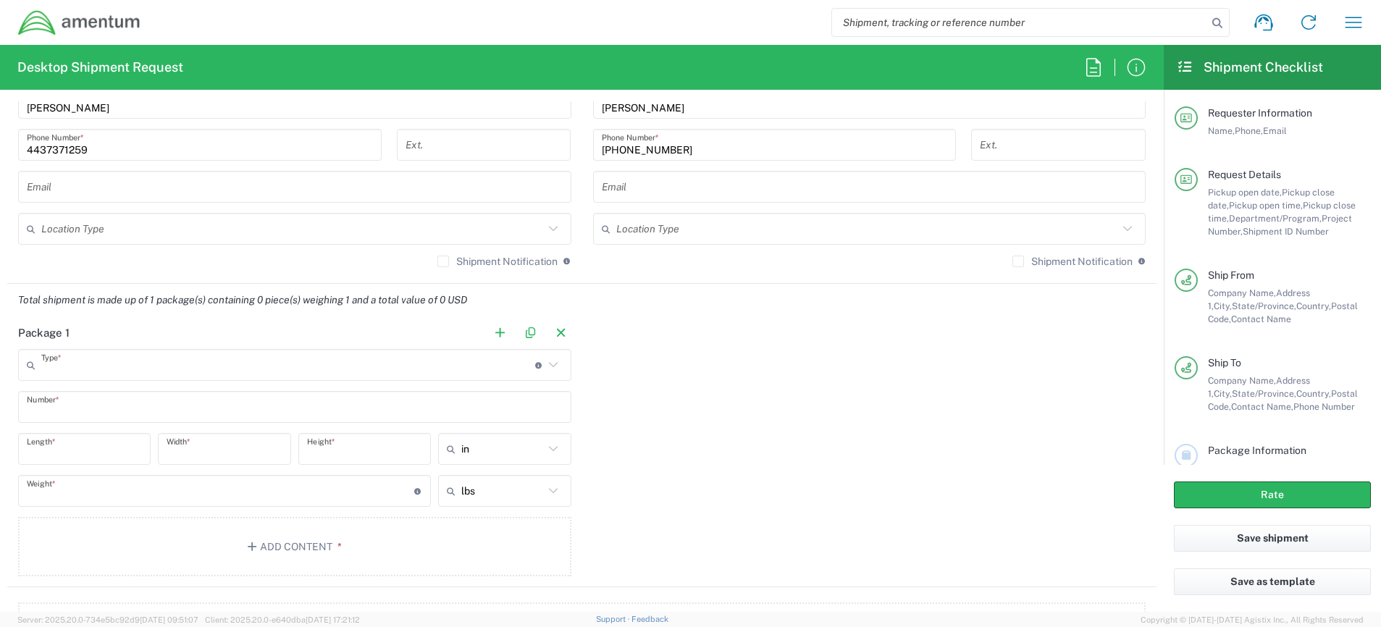
type input "1"
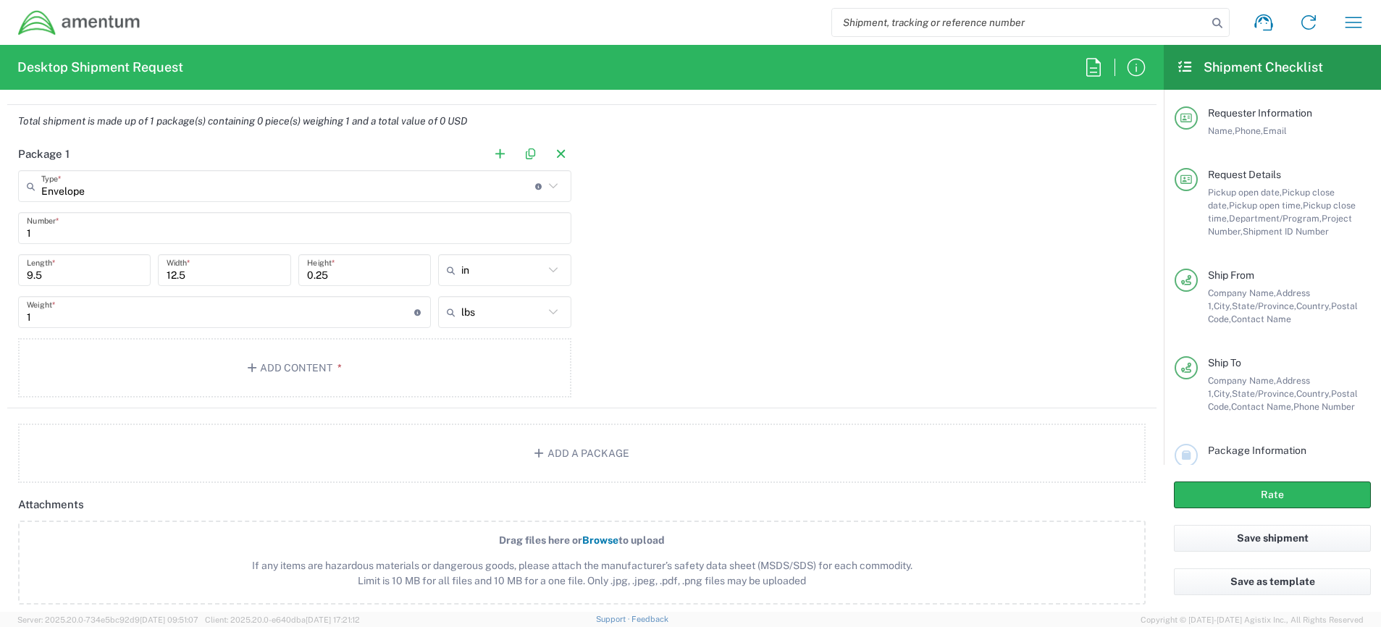
scroll to position [1386, 0]
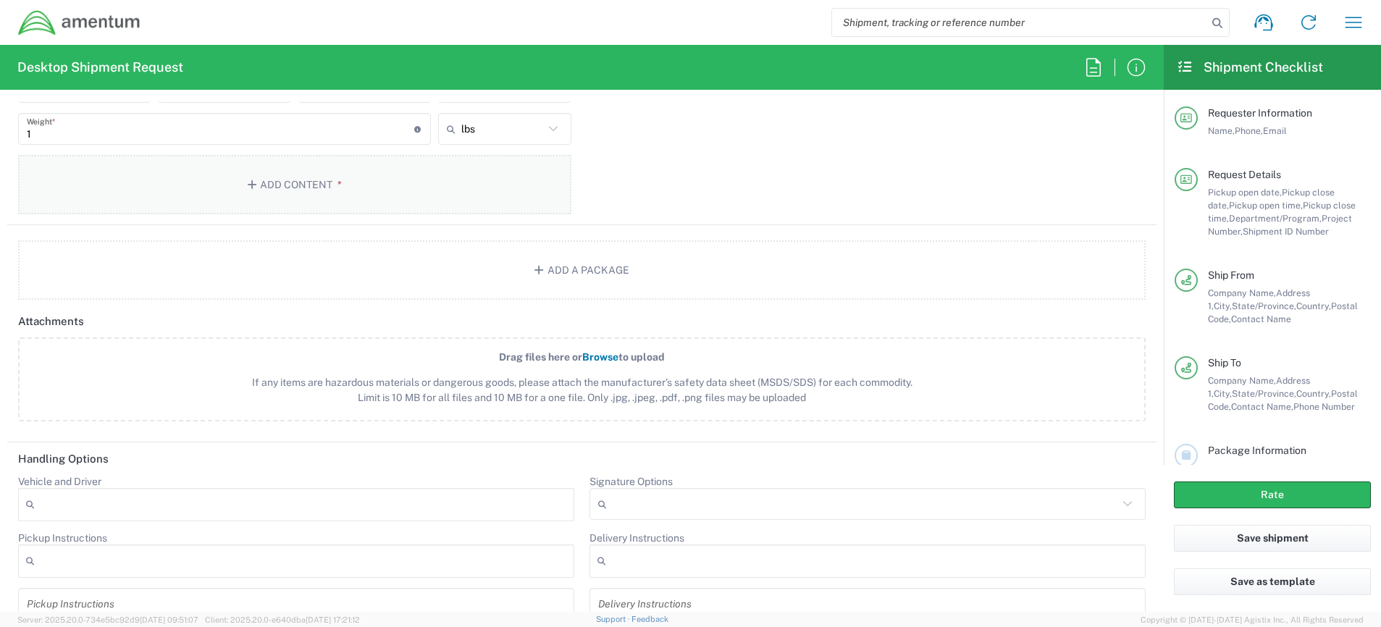
click at [295, 177] on button "Add Content *" at bounding box center [294, 184] width 553 height 59
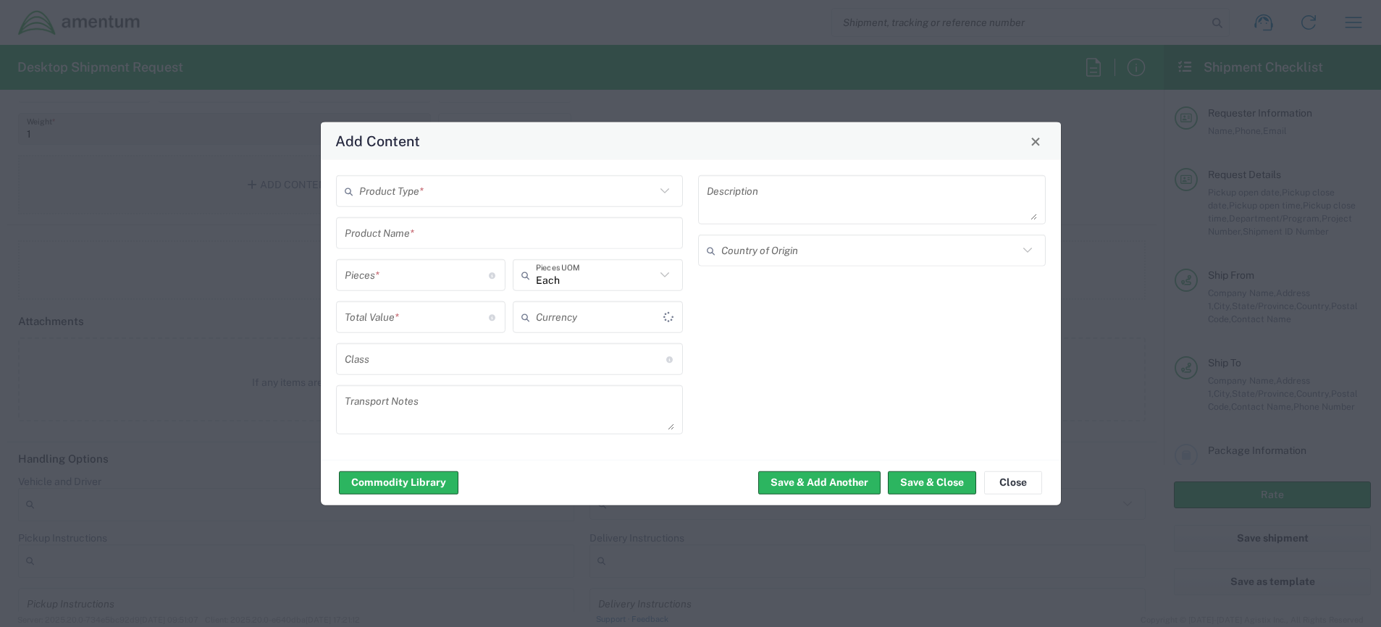
type input "US Dollar"
click at [420, 196] on input "text" at bounding box center [507, 190] width 297 height 25
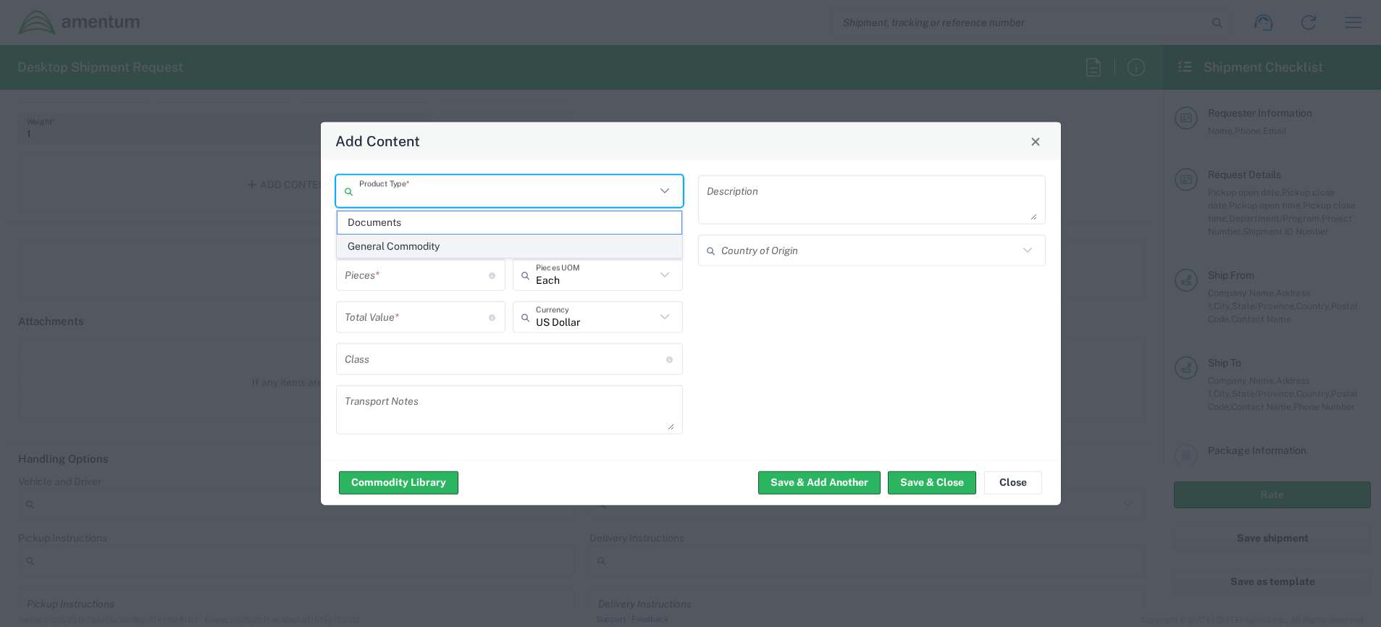
click at [403, 246] on span "General Commodity" at bounding box center [509, 246] width 345 height 22
type input "General Commodity"
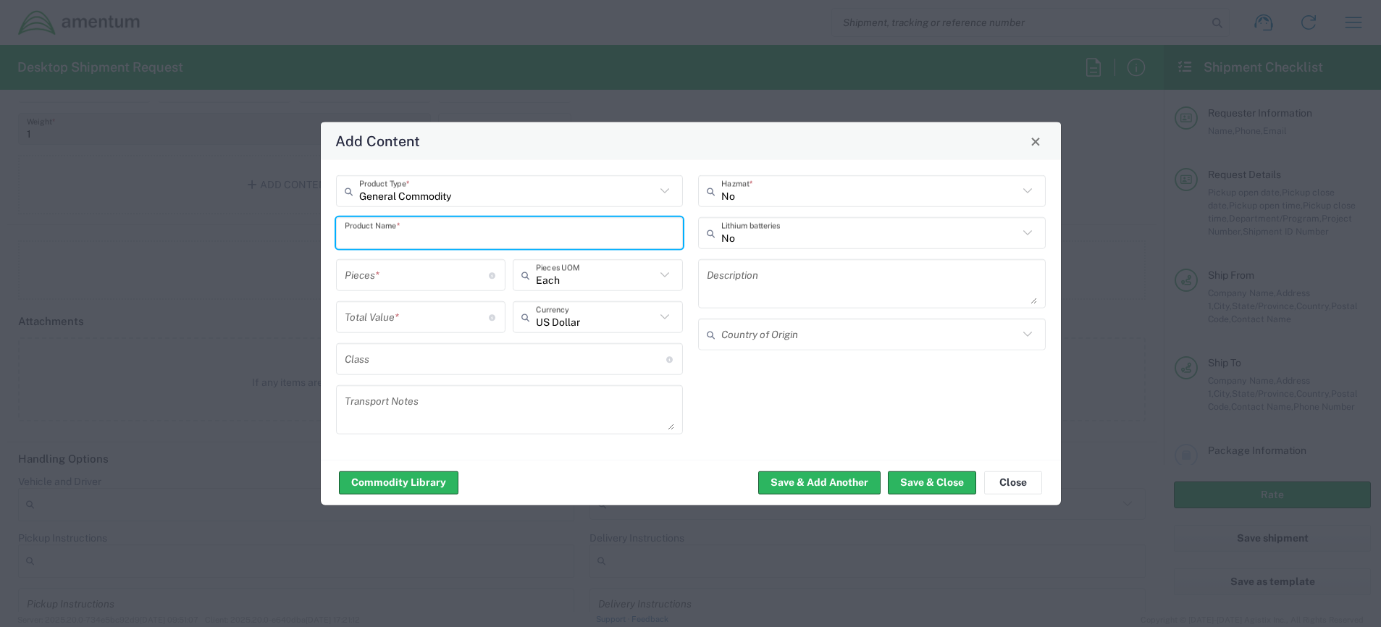
click at [411, 236] on input "text" at bounding box center [510, 232] width 330 height 25
type input "Uniforms"
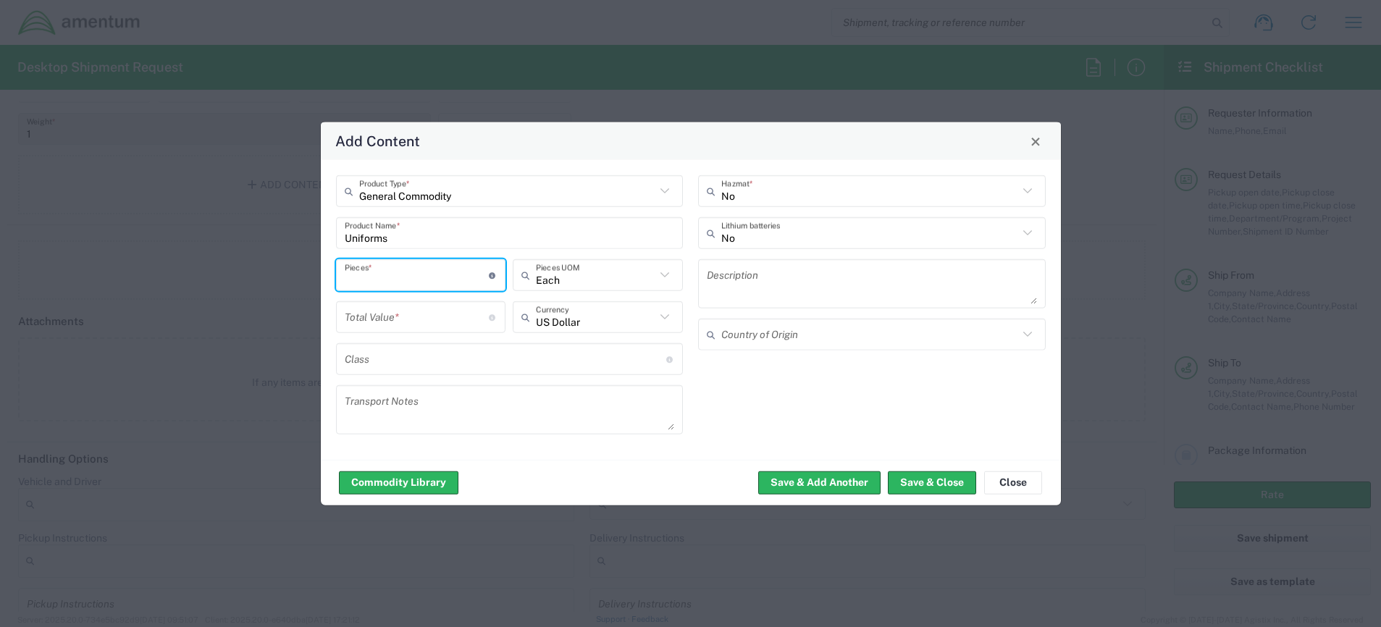
click at [431, 273] on input "number" at bounding box center [417, 274] width 145 height 25
type input "1"
click at [407, 313] on input "number" at bounding box center [417, 316] width 145 height 25
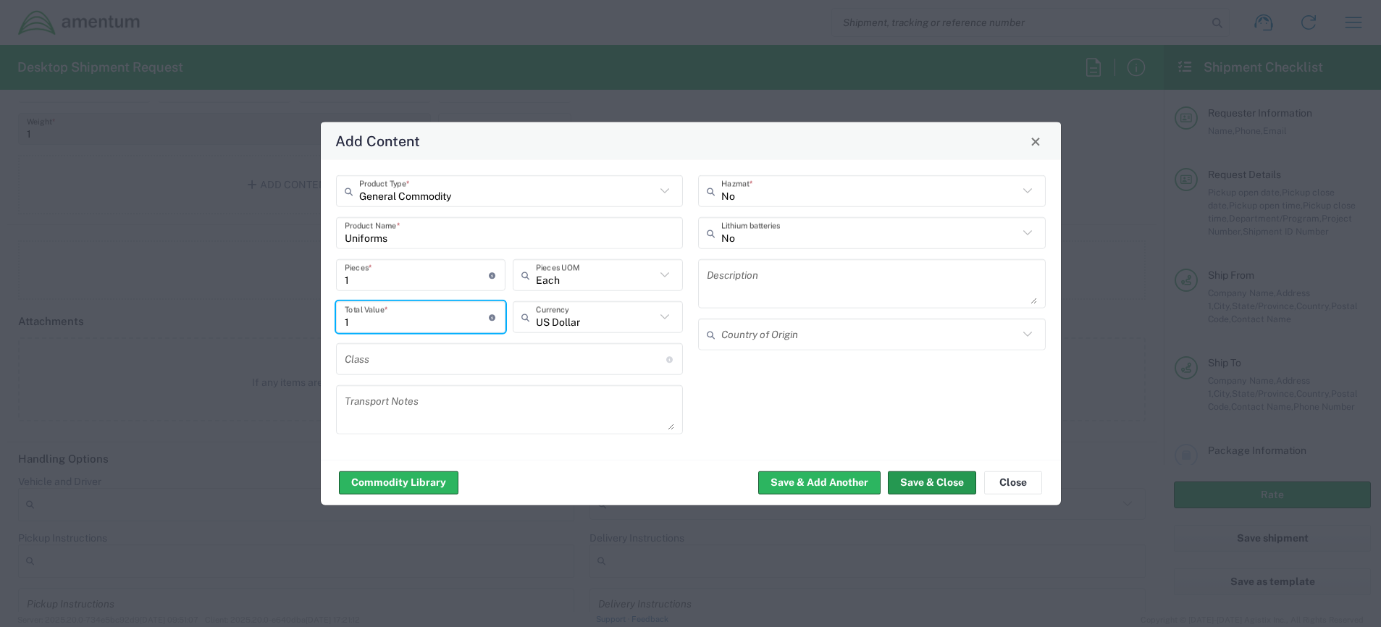
type input "1"
click at [924, 476] on button "Save & Close" at bounding box center [932, 482] width 88 height 23
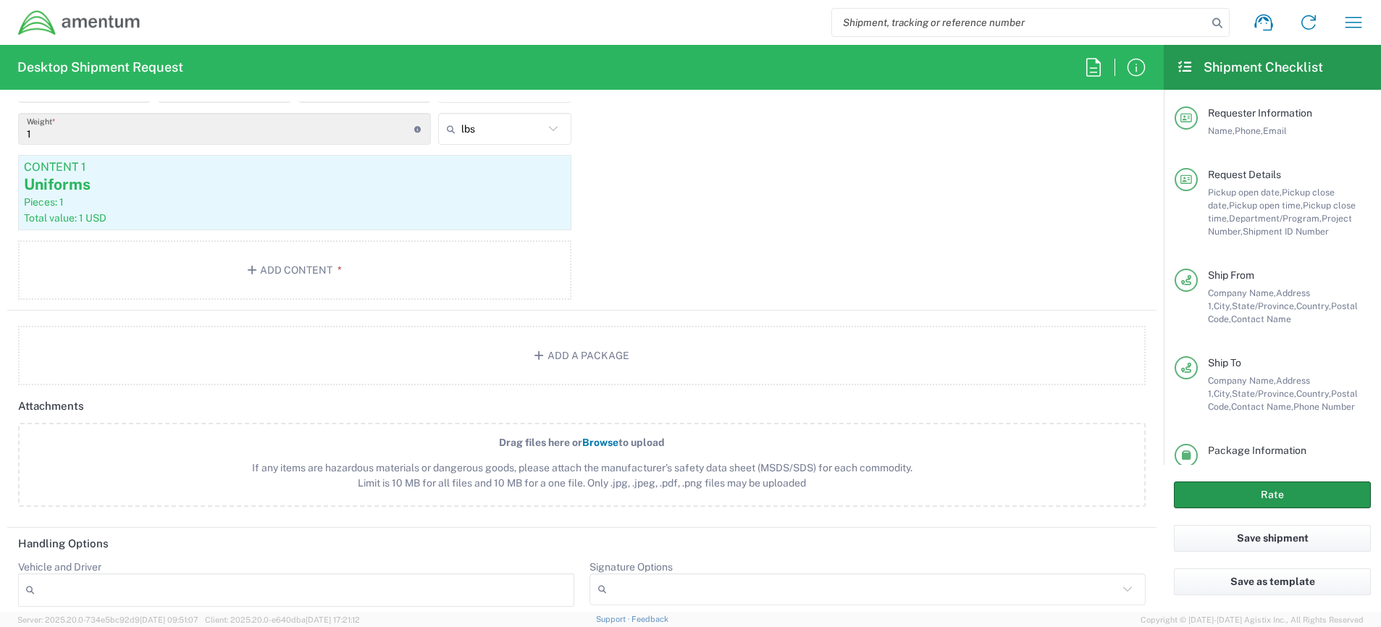
click at [1275, 491] on button "Rate" at bounding box center [1272, 494] width 197 height 27
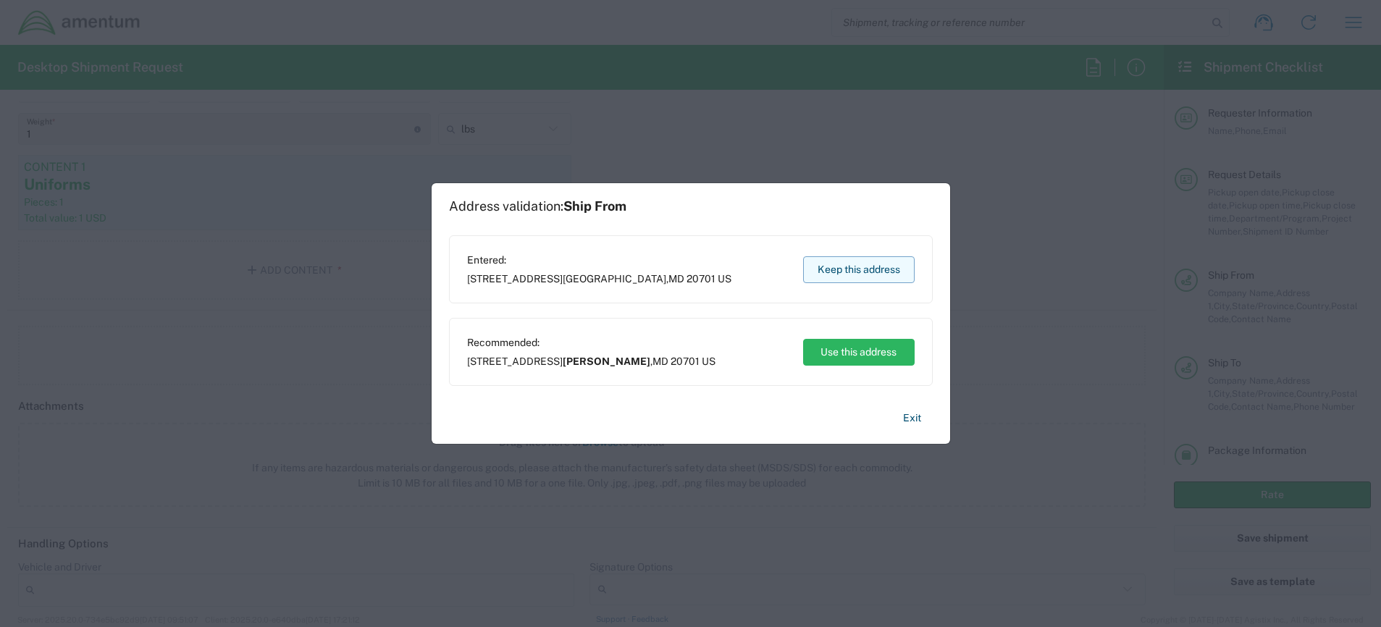
click at [864, 266] on button "Keep this address" at bounding box center [858, 269] width 111 height 27
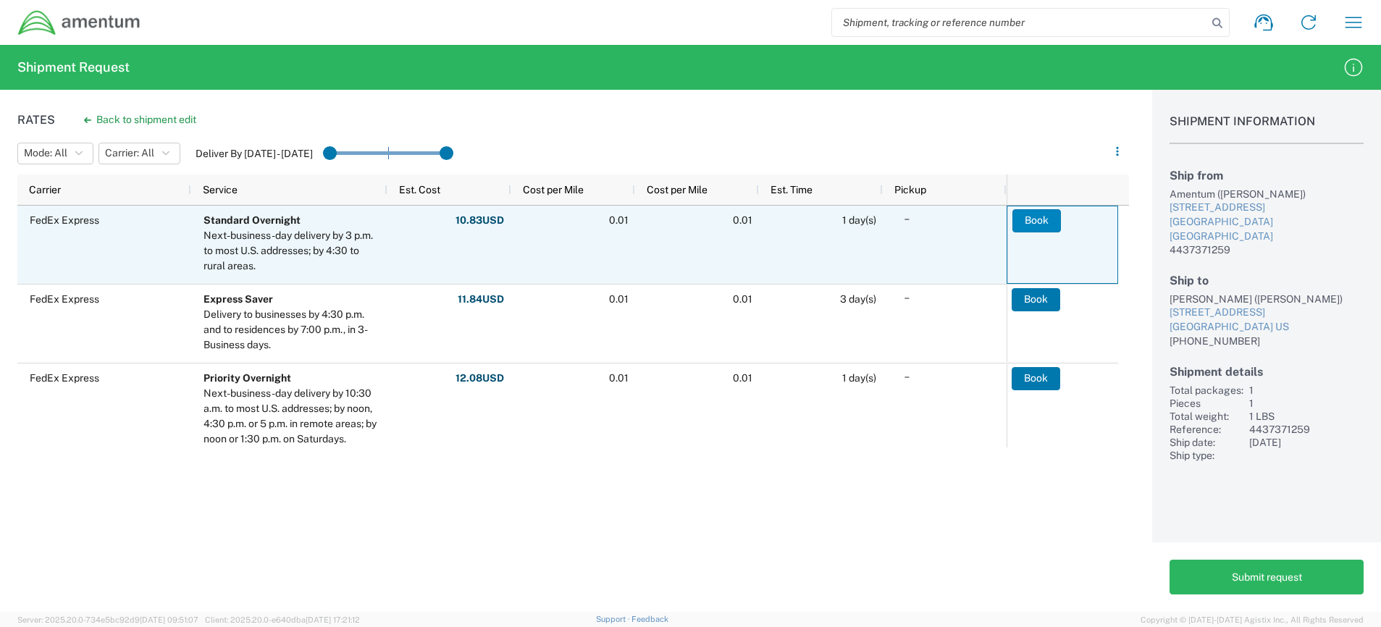
click at [1036, 219] on button "Book" at bounding box center [1036, 220] width 49 height 23
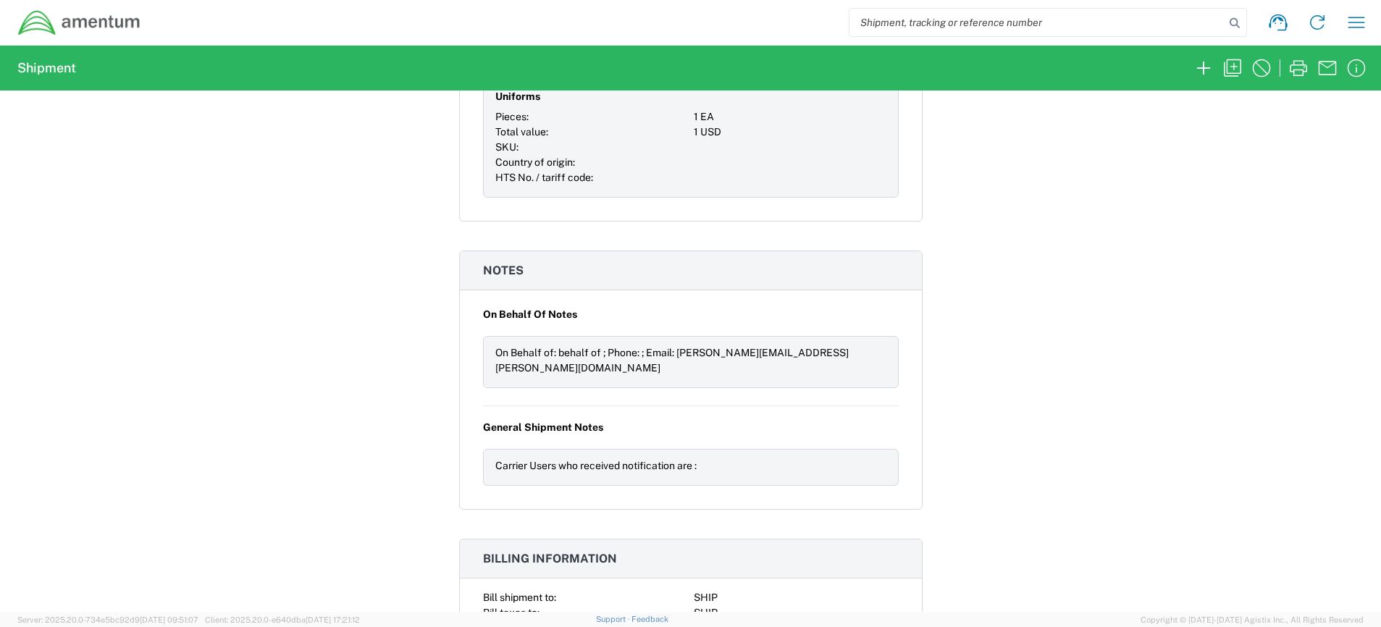
scroll to position [1376, 0]
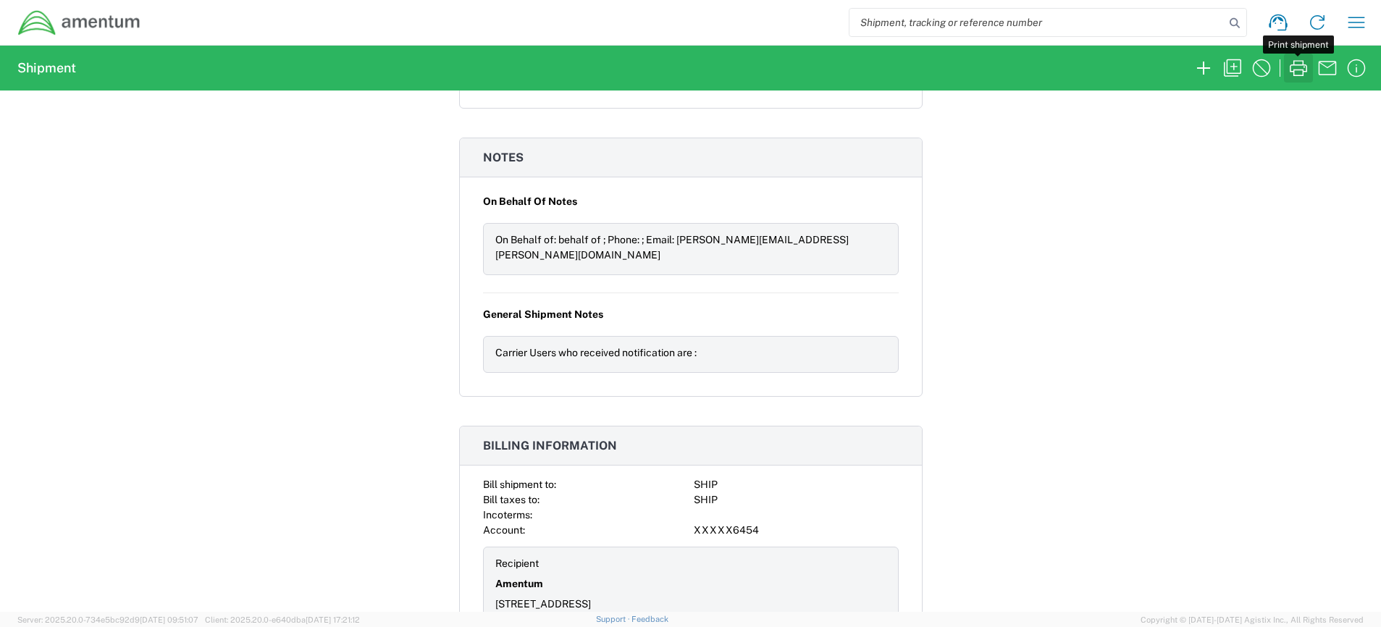
click at [1298, 74] on icon "button" at bounding box center [1298, 67] width 23 height 23
